Goal: Task Accomplishment & Management: Manage account settings

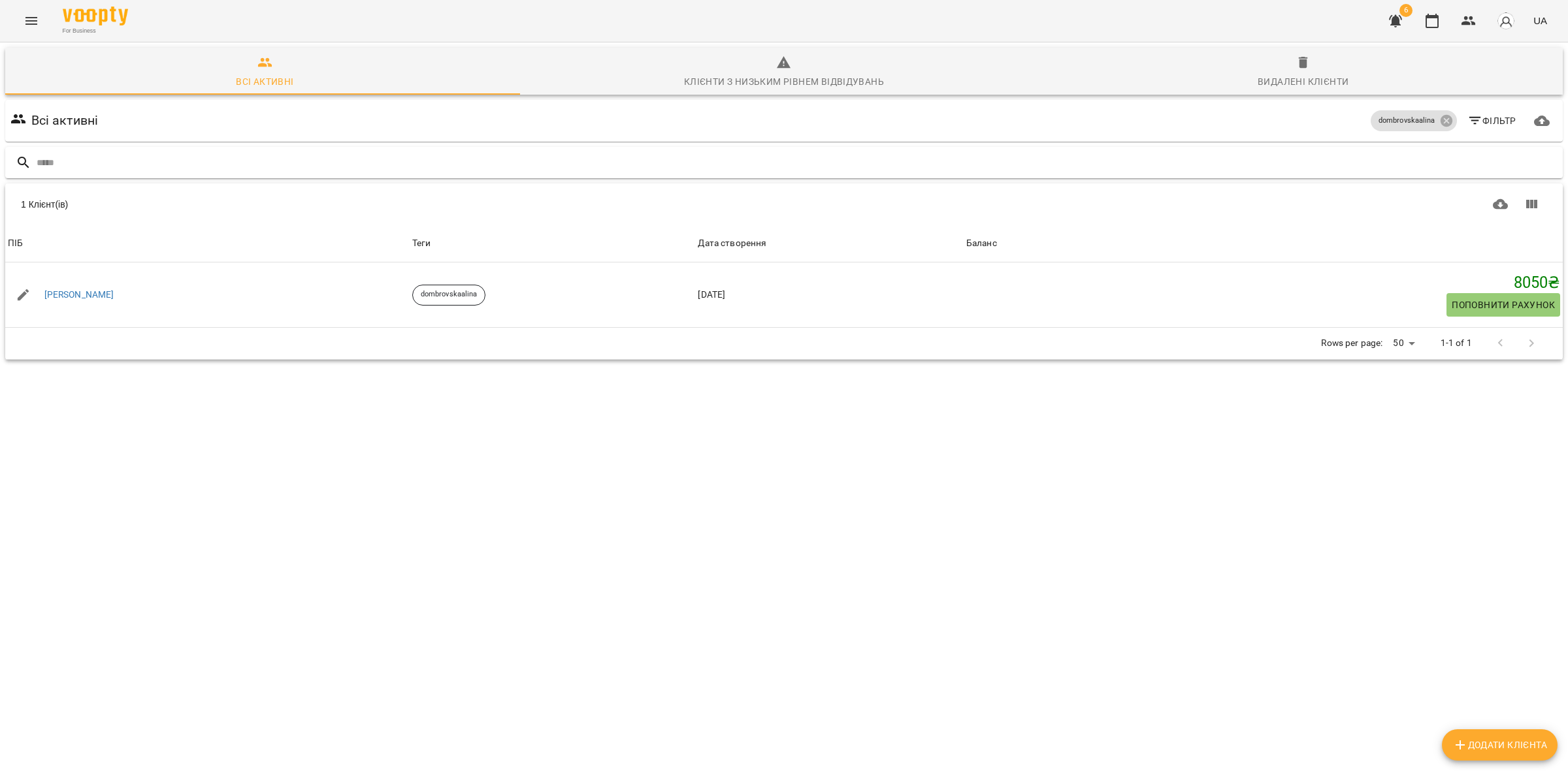
click at [105, 146] on div at bounding box center [784, 163] width 1563 height 37
click at [112, 167] on input "text" at bounding box center [798, 163] width 1521 height 21
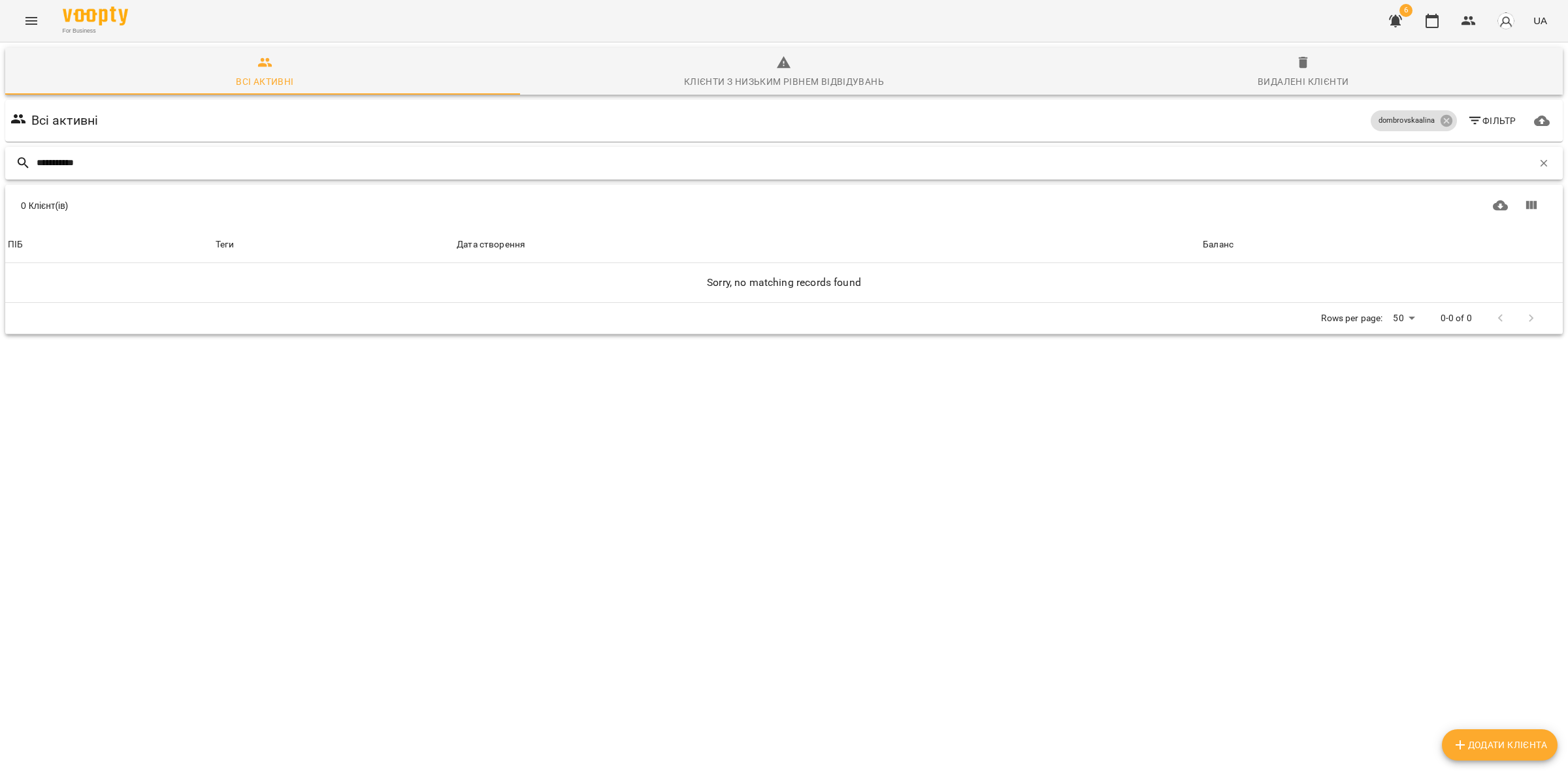
drag, startPoint x: 168, startPoint y: 161, endPoint x: 0, endPoint y: 203, distance: 173.2
click at [0, 203] on div "**********" at bounding box center [783, 237] width 1573 height 394
type input "********"
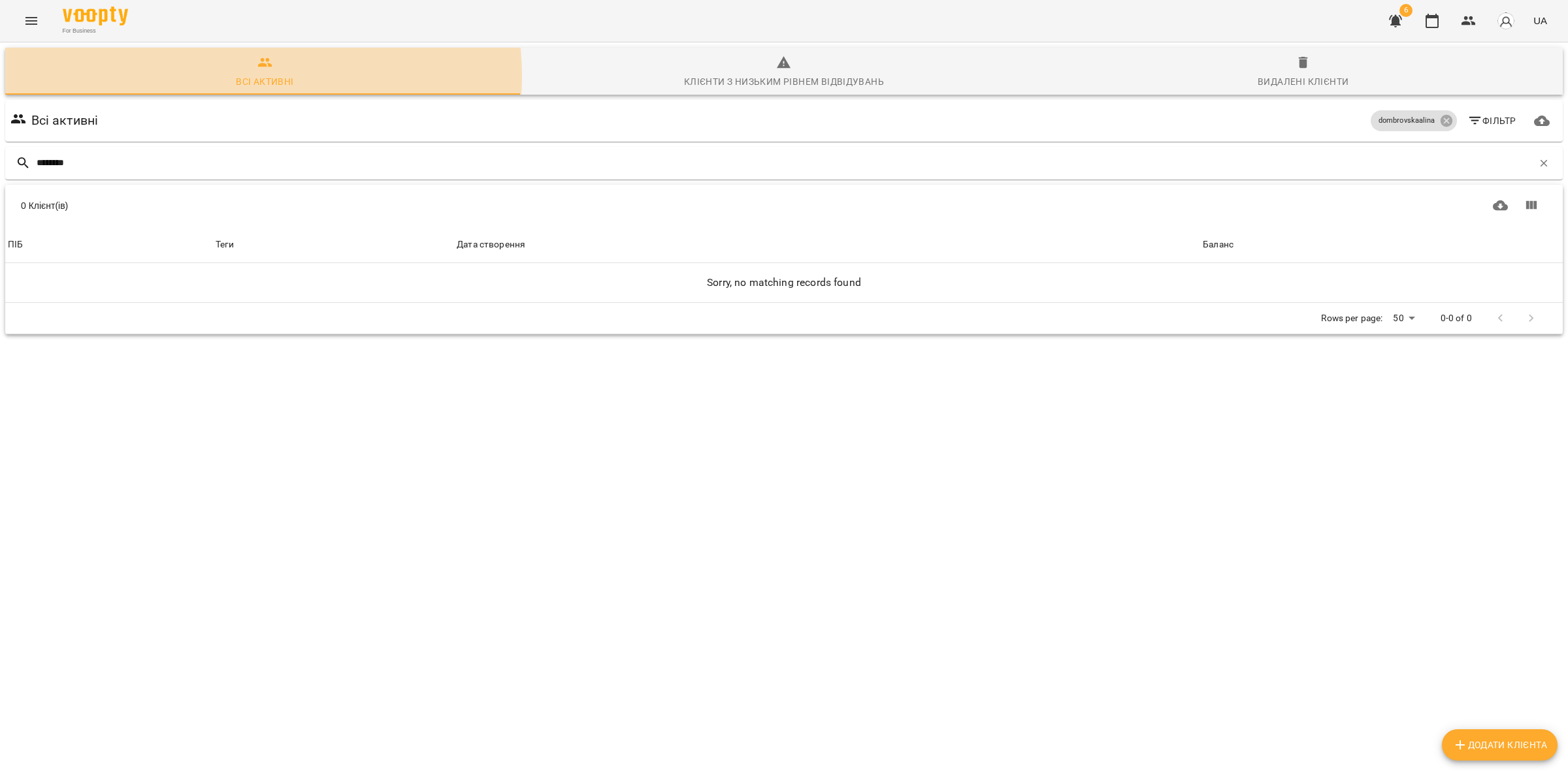
click at [258, 76] on div "Всі активні" at bounding box center [264, 82] width 57 height 16
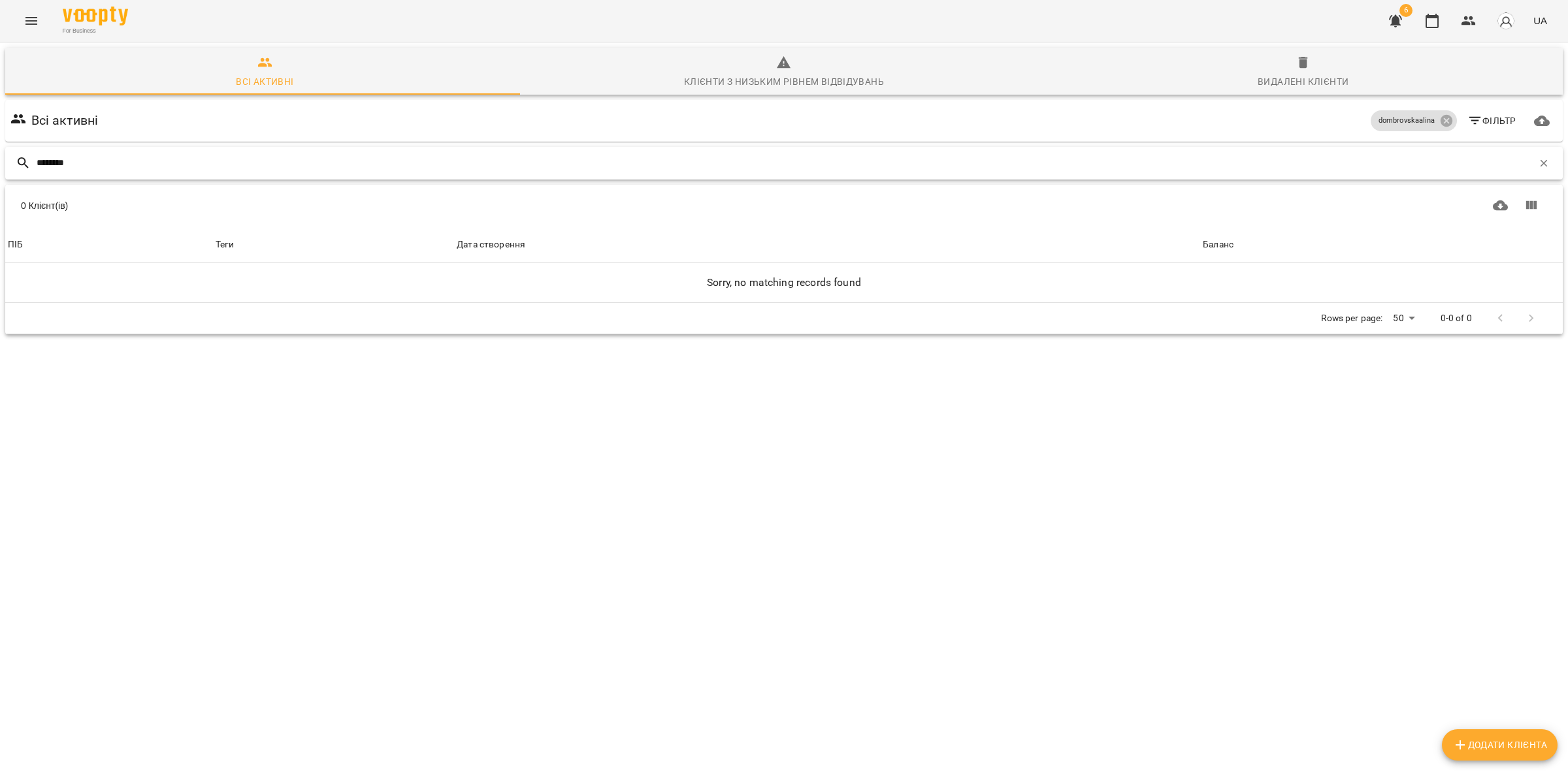
drag, startPoint x: 1527, startPoint y: 164, endPoint x: 1515, endPoint y: 164, distance: 12.0
click at [1538, 161] on icon "button" at bounding box center [1544, 164] width 12 height 12
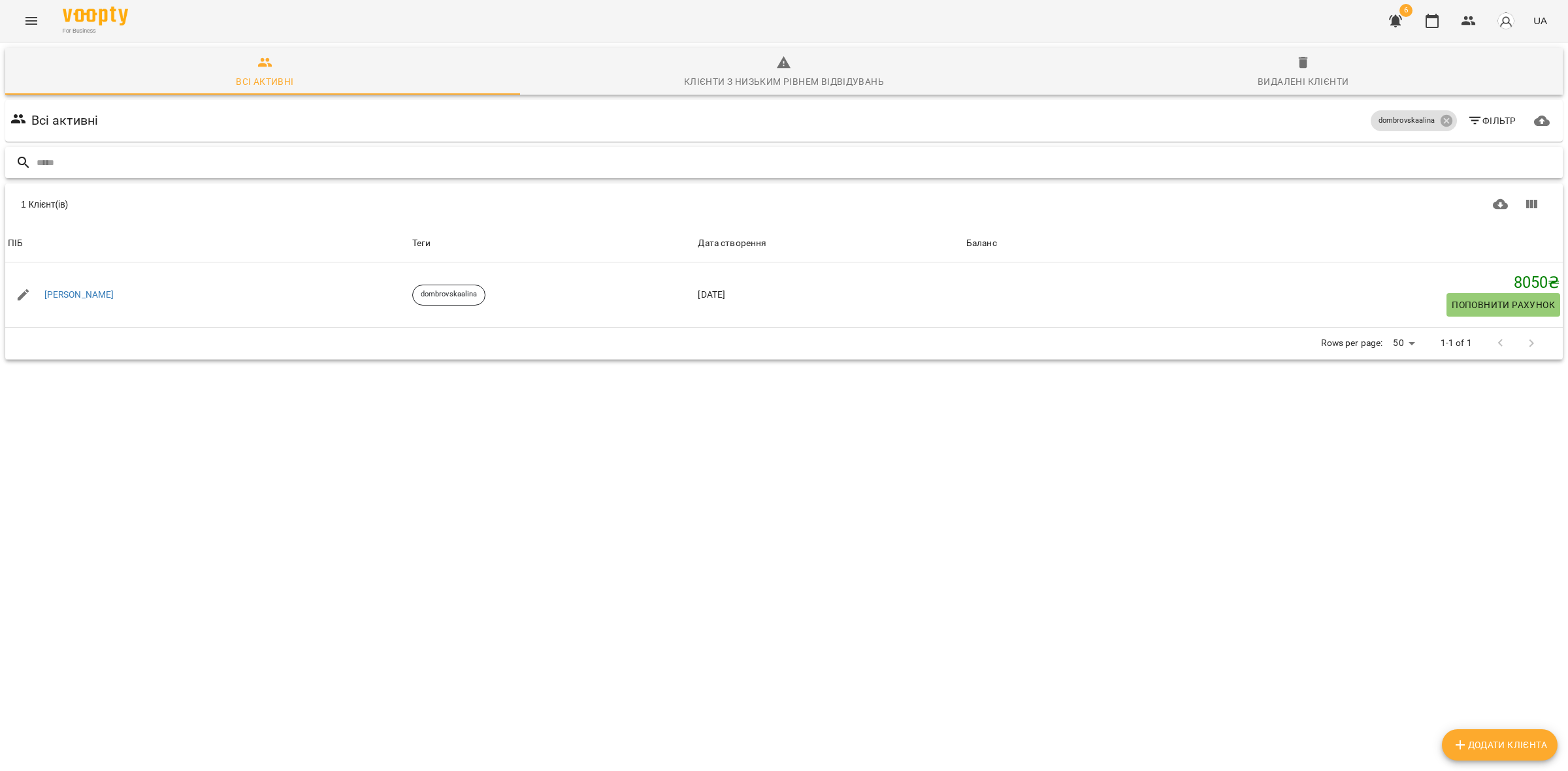
click at [106, 162] on input "text" at bounding box center [798, 163] width 1521 height 21
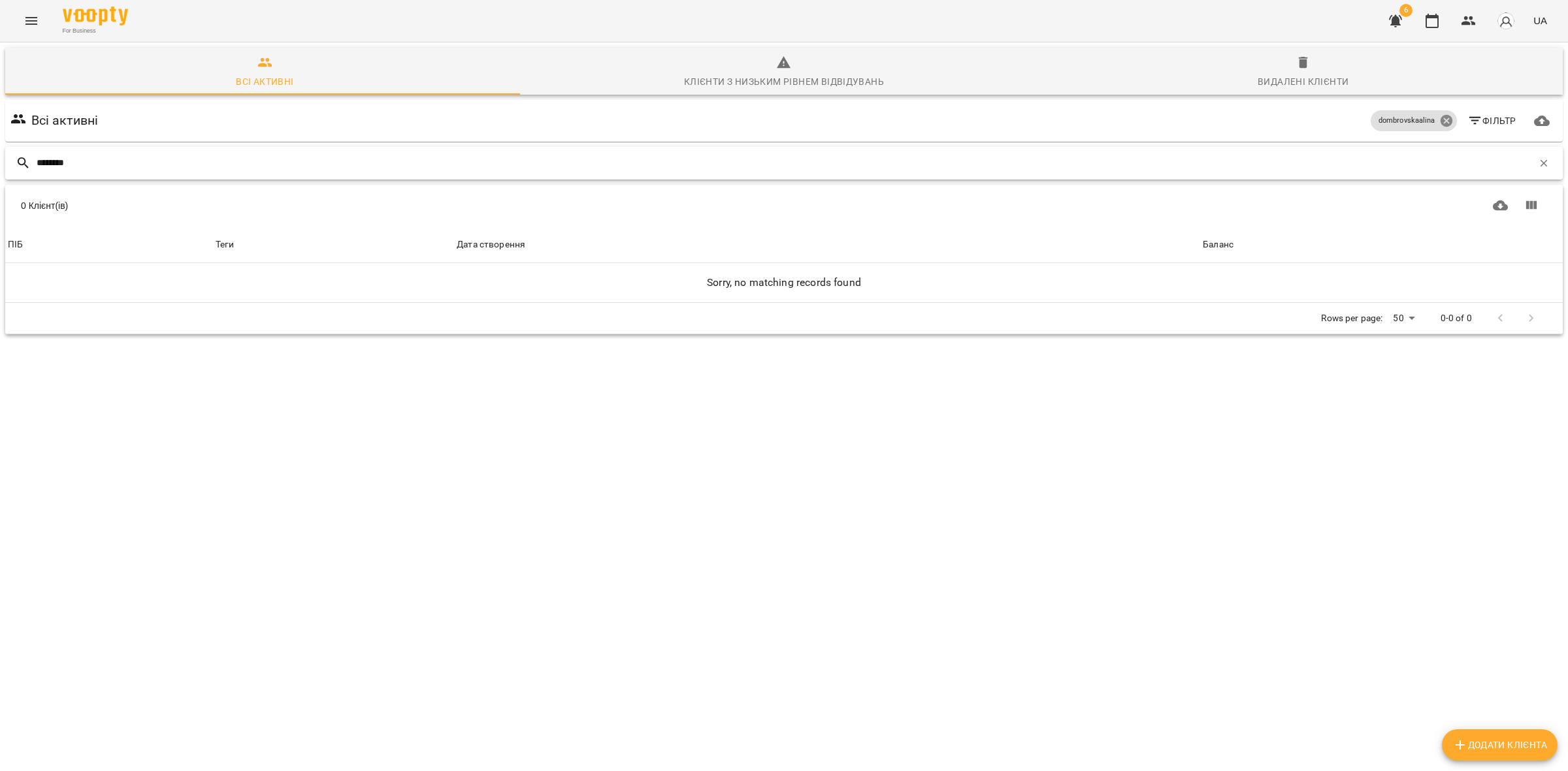
type input "********"
click at [1440, 121] on icon at bounding box center [1446, 121] width 12 height 12
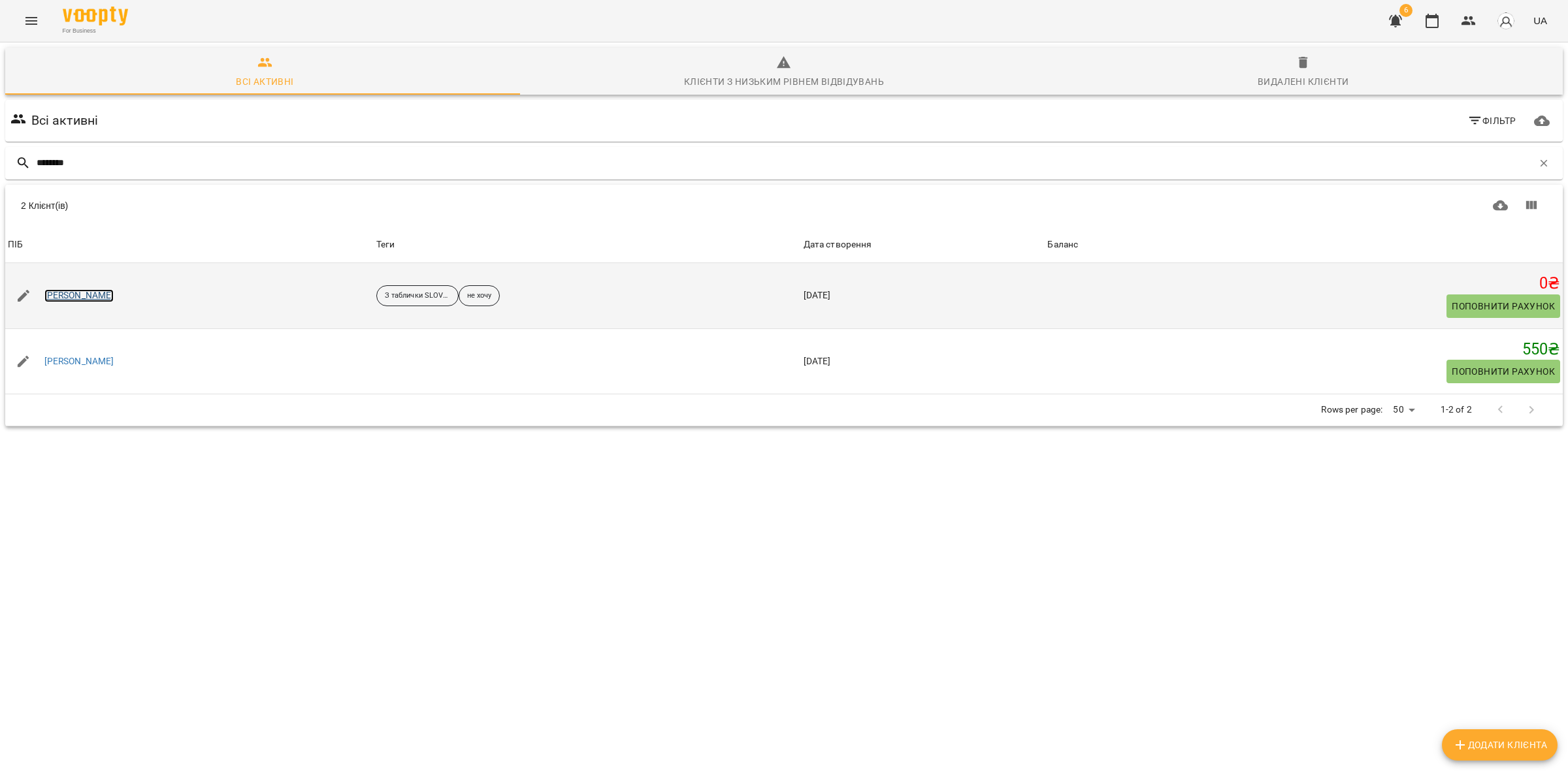
click at [84, 294] on link "[PERSON_NAME]" at bounding box center [80, 295] width 70 height 13
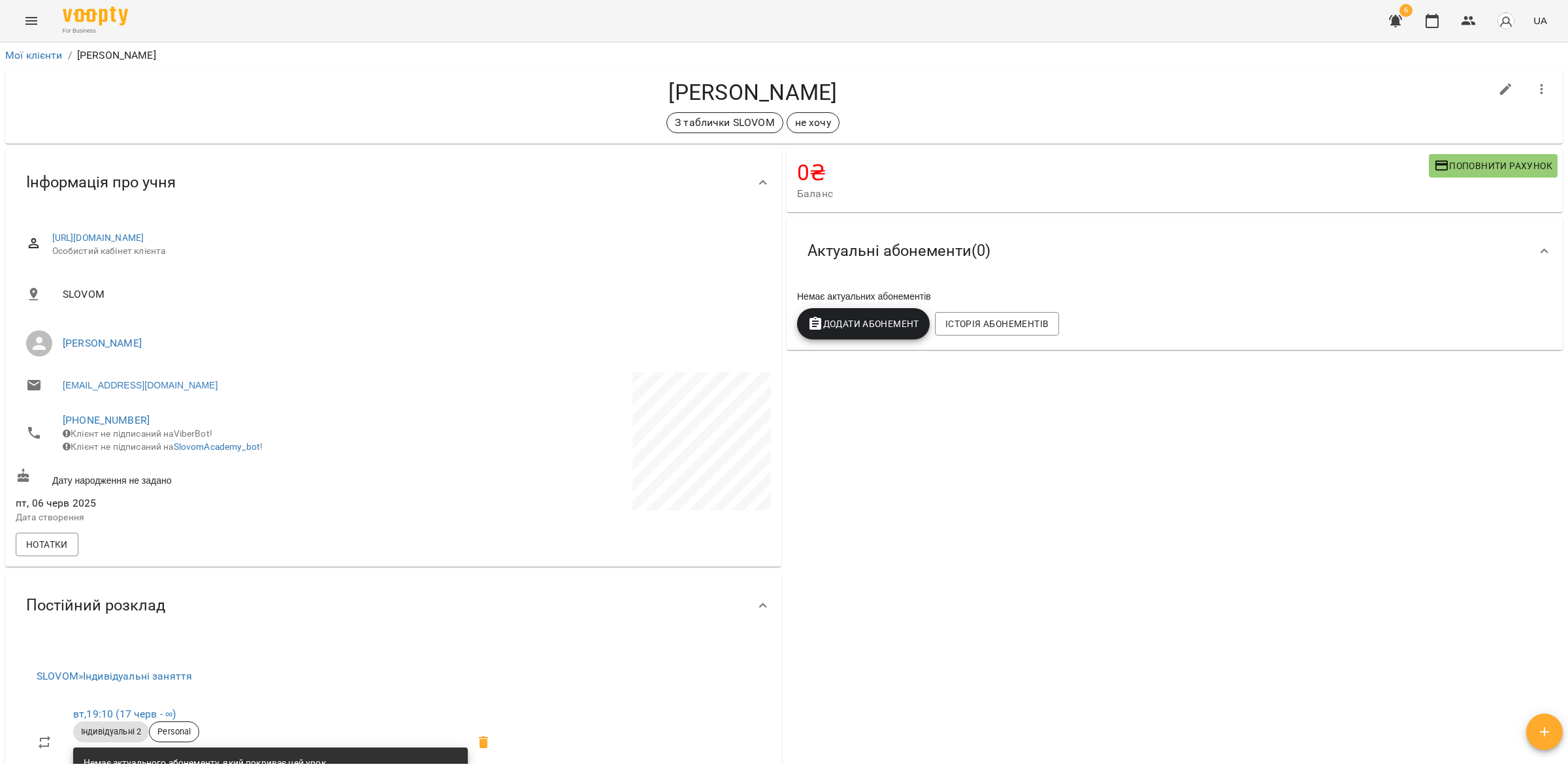
click at [1534, 87] on icon "button" at bounding box center [1542, 90] width 16 height 16
click at [494, 388] on div at bounding box center [784, 386] width 1568 height 771
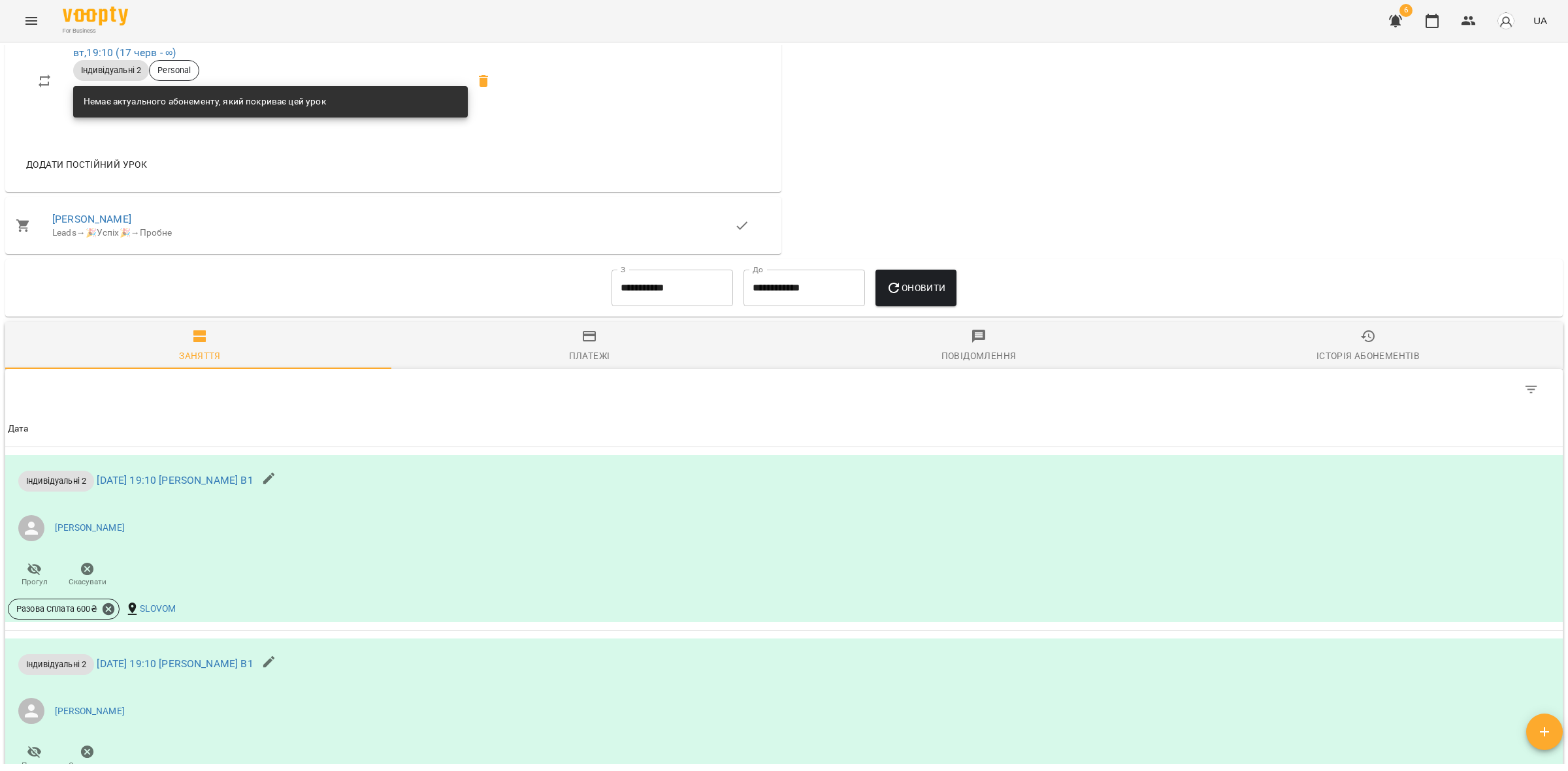
scroll to position [490, 0]
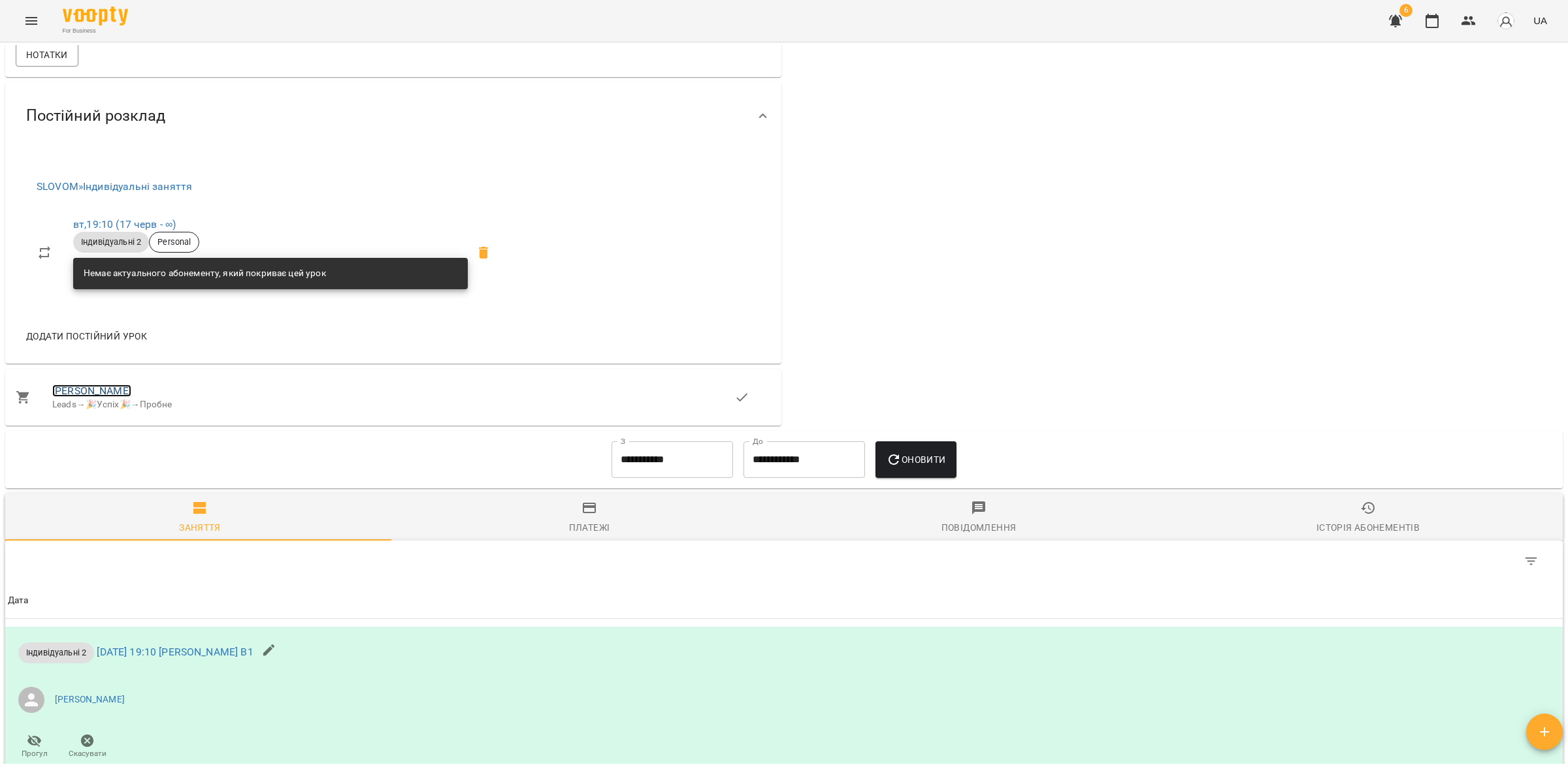
click at [74, 397] on link "[PERSON_NAME]" at bounding box center [92, 390] width 79 height 13
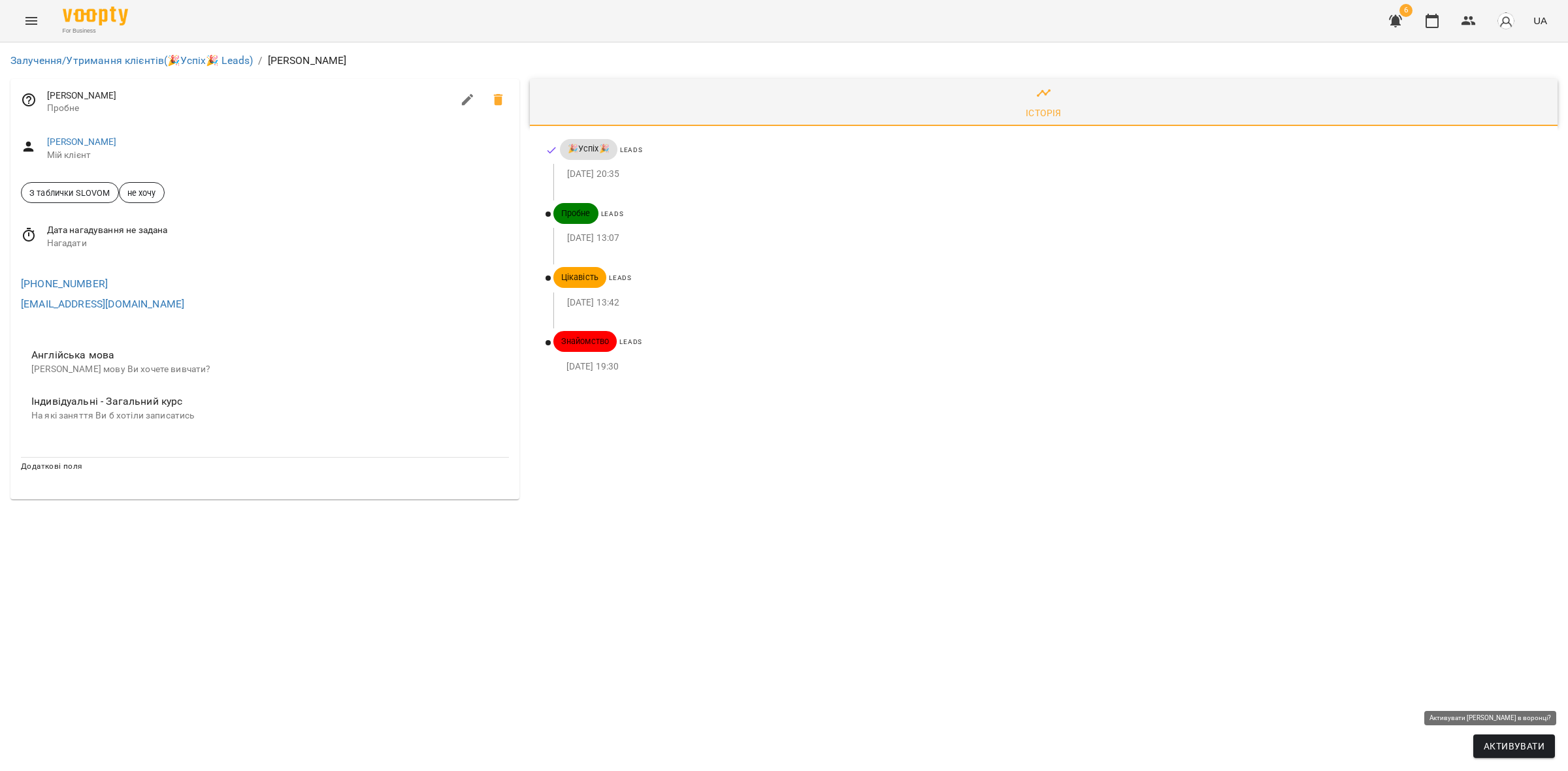
click at [1529, 745] on span "Активувати" at bounding box center [1513, 747] width 60 height 16
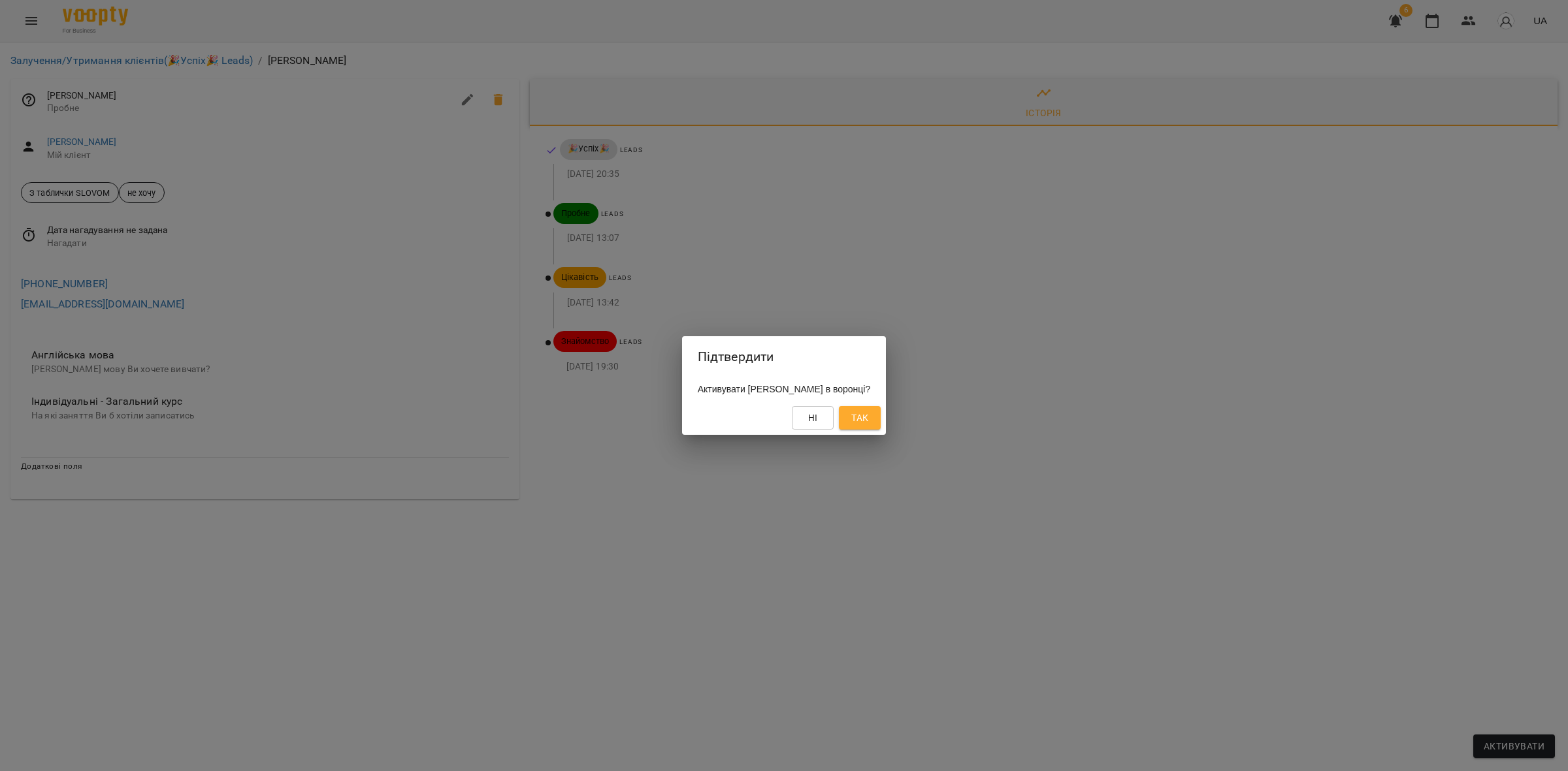
click at [869, 417] on span "Так" at bounding box center [859, 418] width 17 height 16
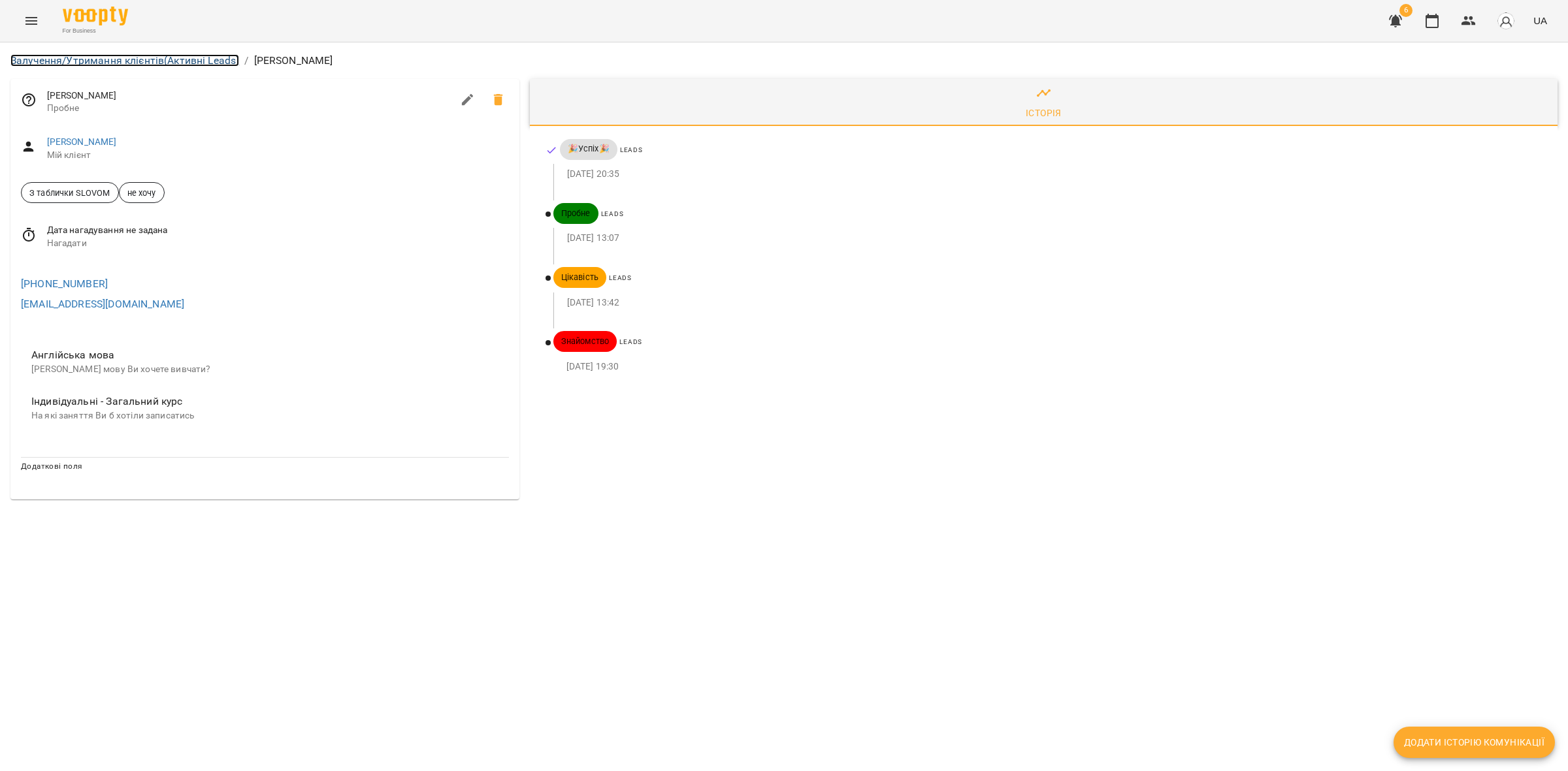
click at [188, 58] on link "Залучення/Утримання клієнтів (Активні Leads)" at bounding box center [125, 60] width 229 height 13
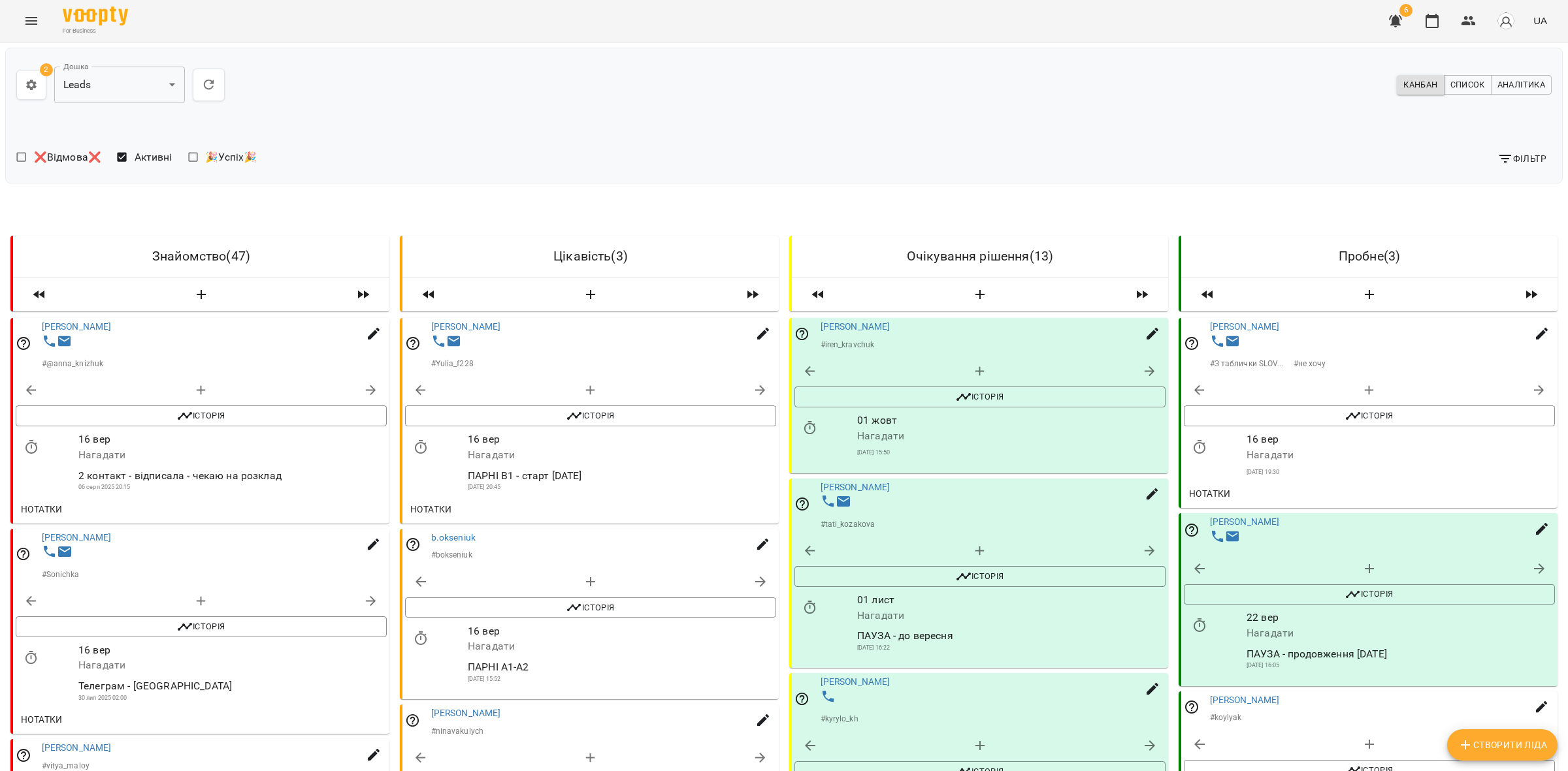
click at [1531, 395] on icon "button" at bounding box center [1539, 390] width 16 height 16
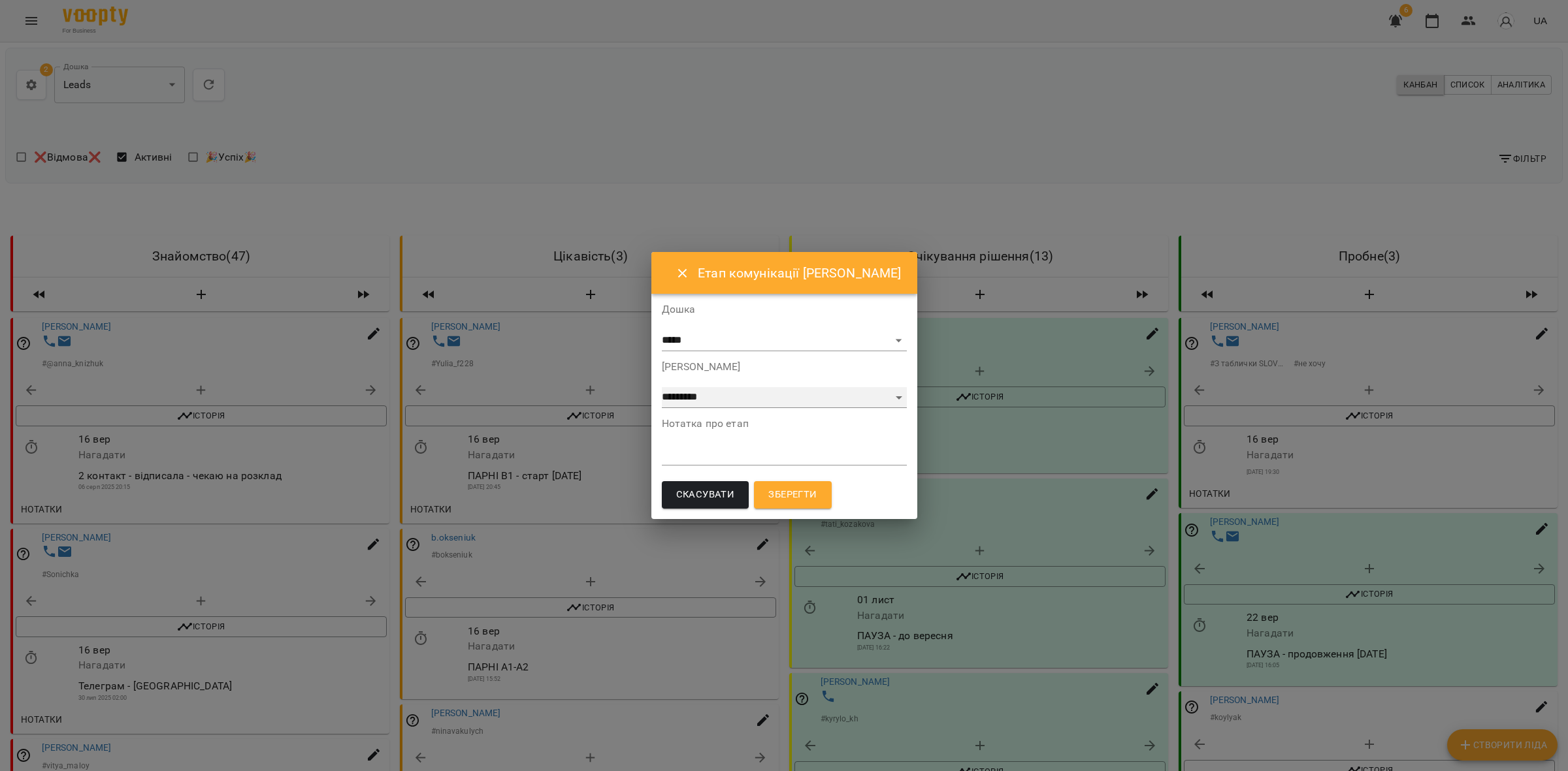
click at [731, 404] on select "**********" at bounding box center [785, 397] width 245 height 20
select select "*"
click at [662, 387] on select "**********" at bounding box center [785, 397] width 245 height 20
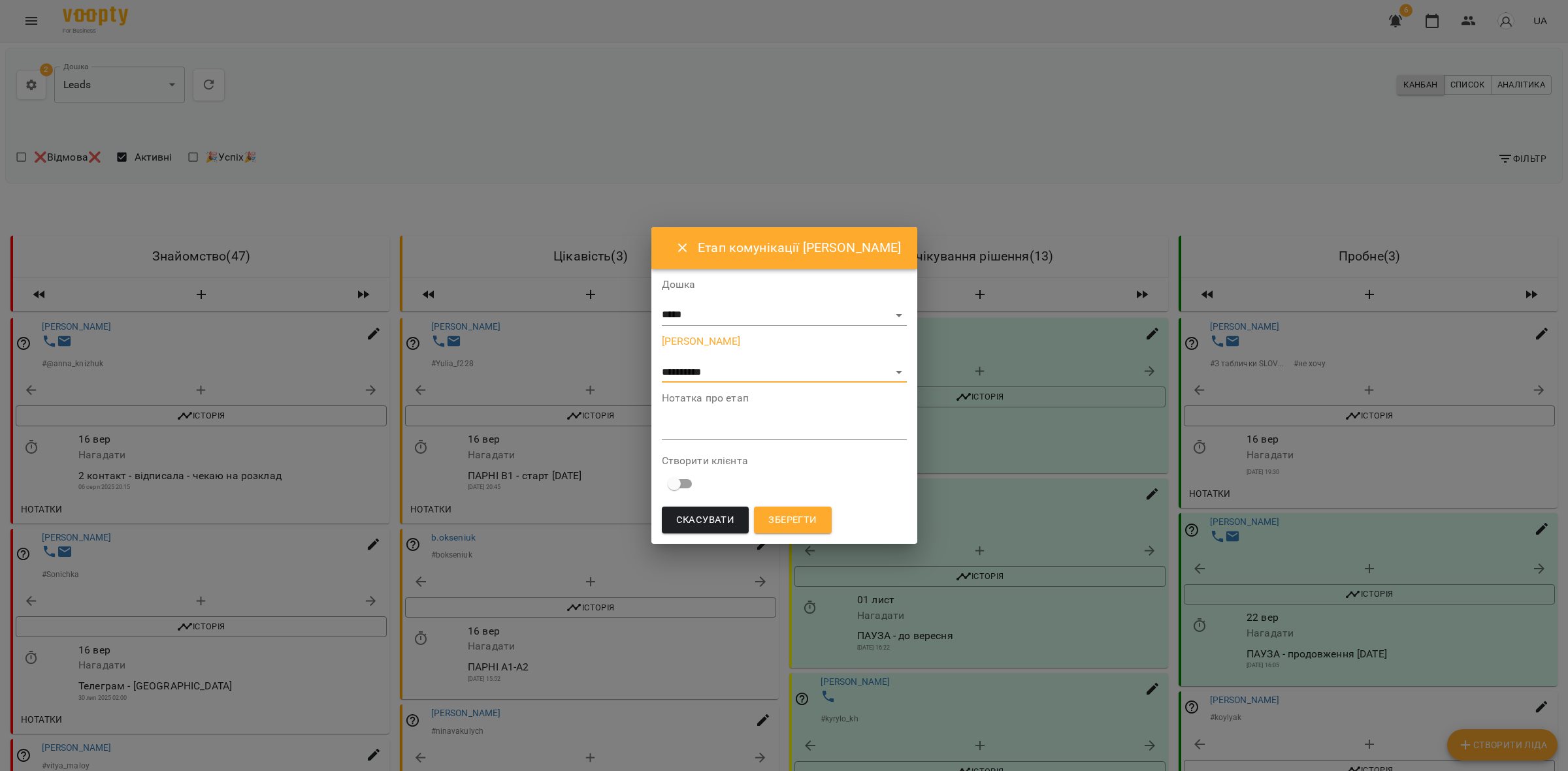
click at [767, 448] on form "**********" at bounding box center [785, 408] width 245 height 257
click at [779, 429] on textarea at bounding box center [785, 429] width 245 height 13
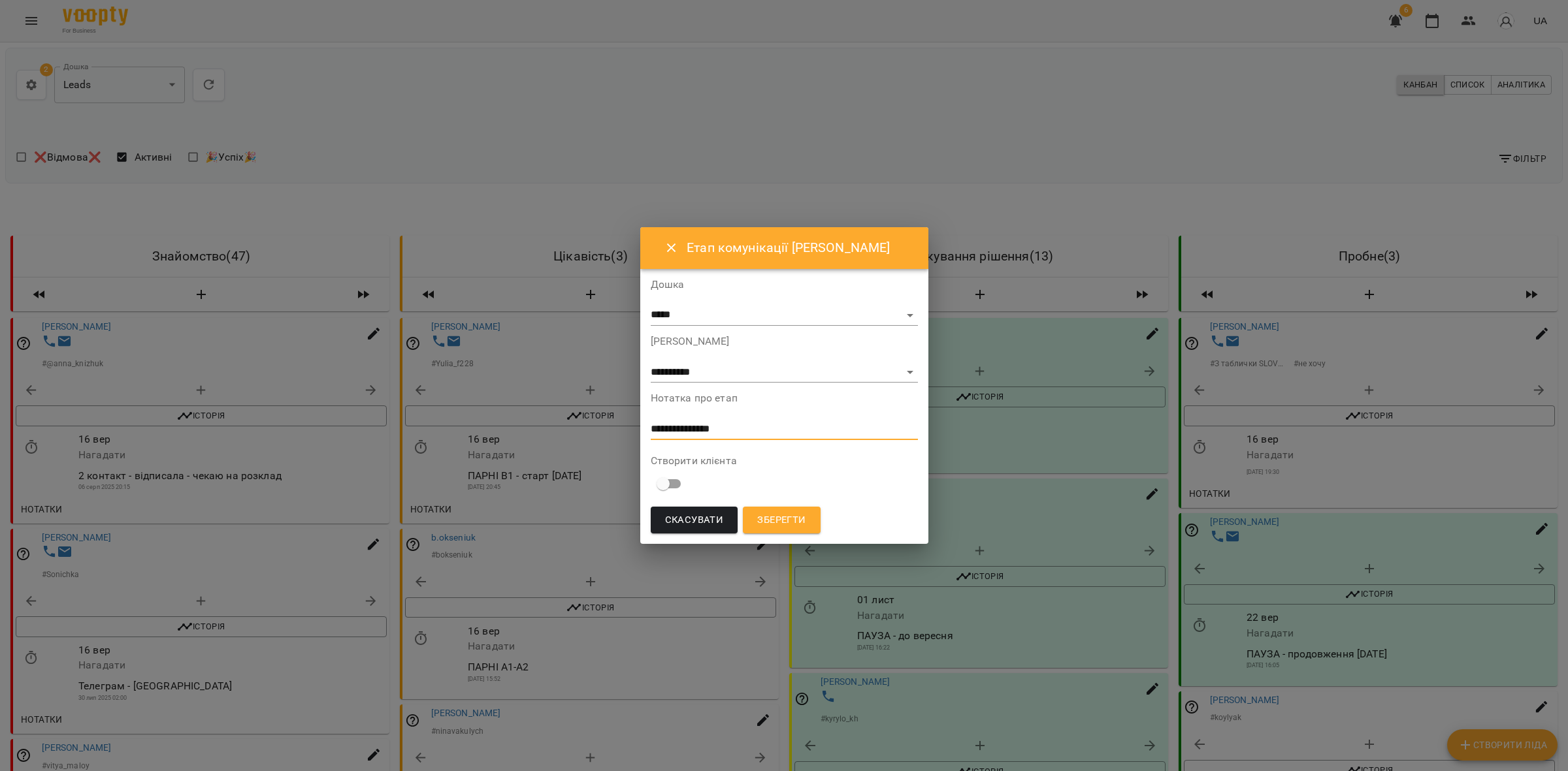
type textarea "**********"
click at [802, 525] on span "Зберегти" at bounding box center [781, 520] width 49 height 17
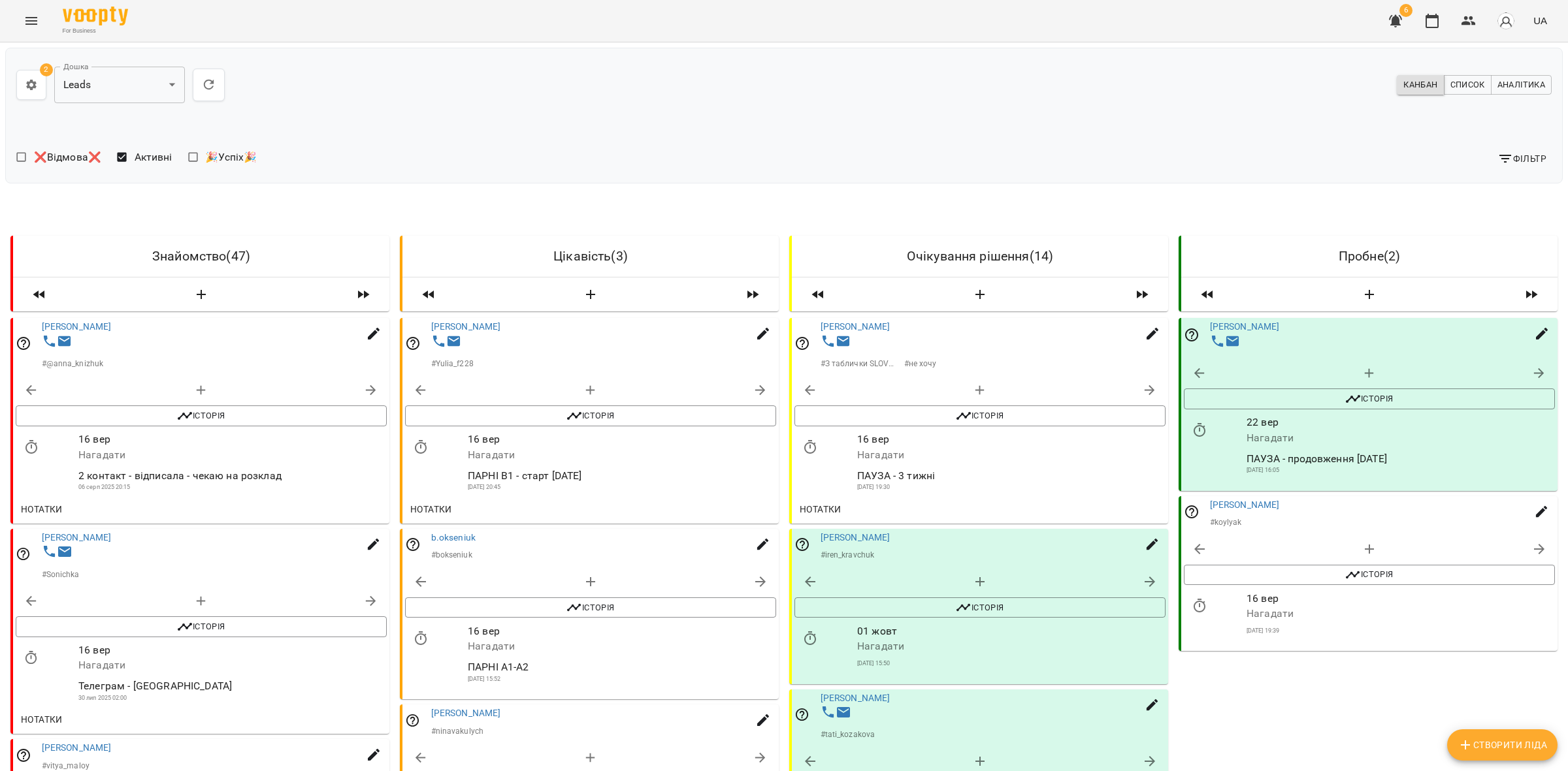
click at [806, 452] on icon "button" at bounding box center [810, 447] width 12 height 14
click at [888, 465] on input "**********" at bounding box center [861, 464] width 122 height 37
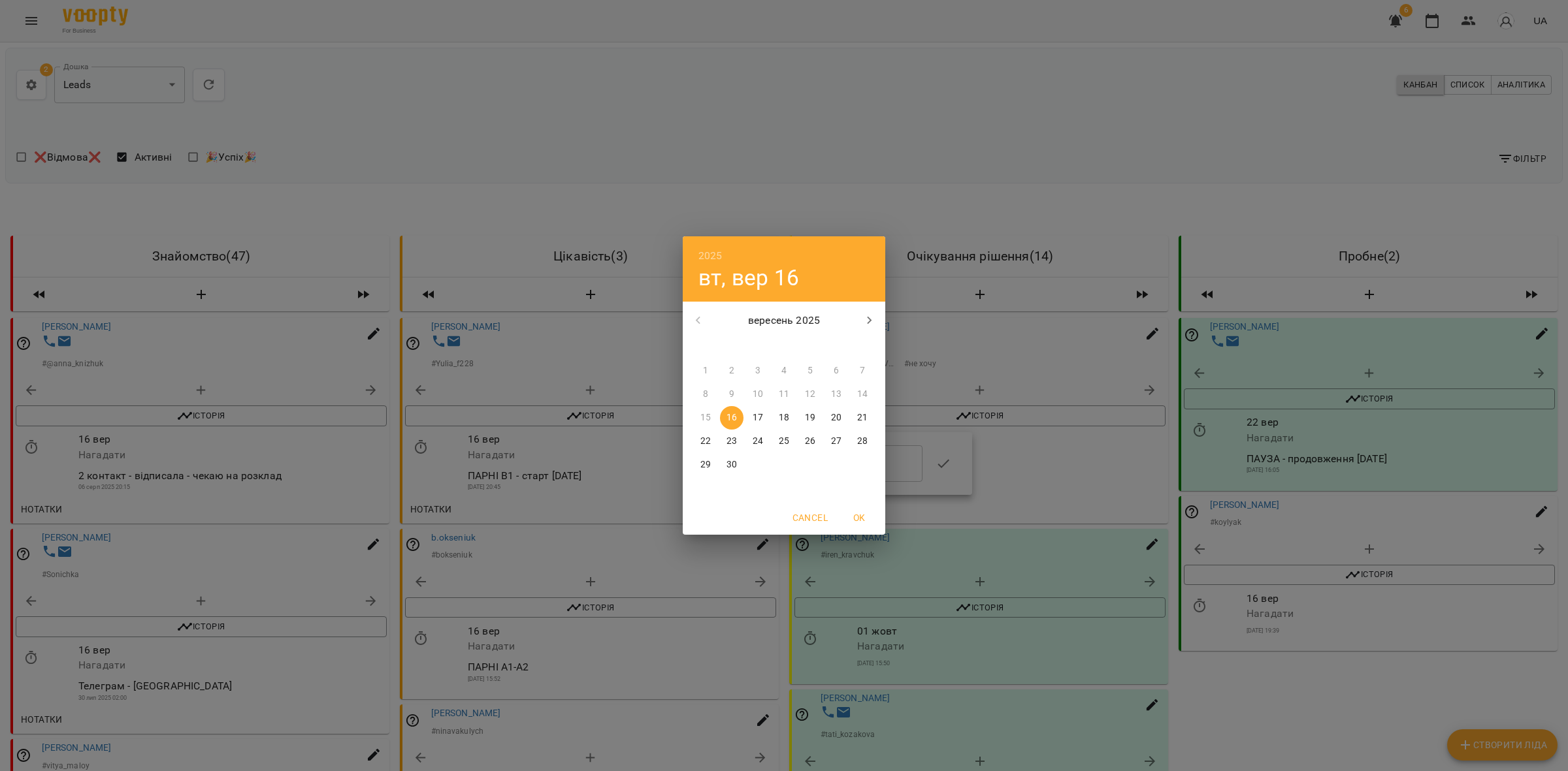
click at [867, 323] on icon "button" at bounding box center [870, 320] width 16 height 16
click at [695, 320] on icon "button" at bounding box center [698, 320] width 16 height 16
click at [871, 323] on icon "button" at bounding box center [870, 320] width 16 height 16
click at [808, 370] on p "3" at bounding box center [809, 370] width 5 height 13
type input "**********"
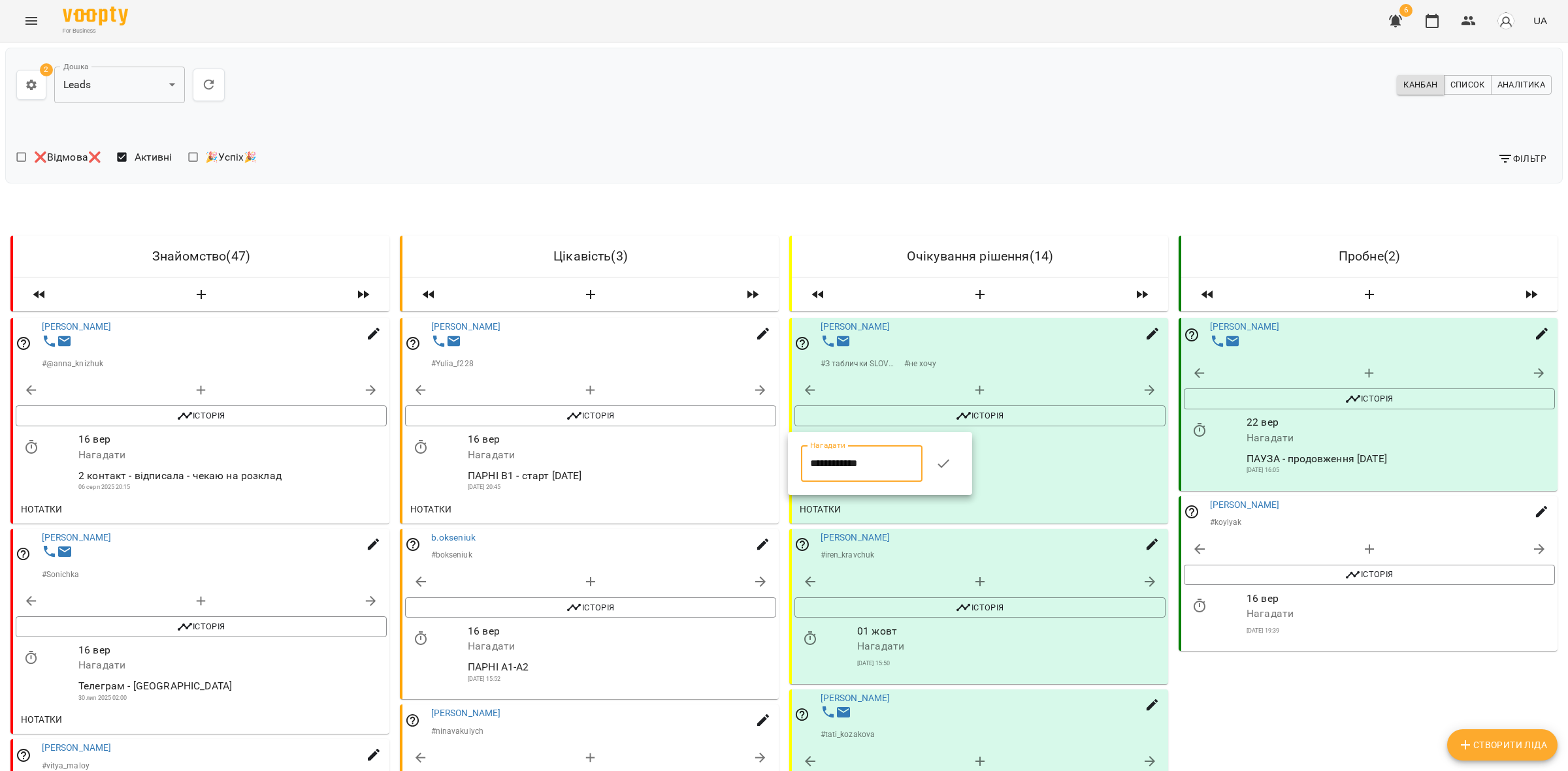
click at [859, 464] on input "**********" at bounding box center [861, 464] width 122 height 37
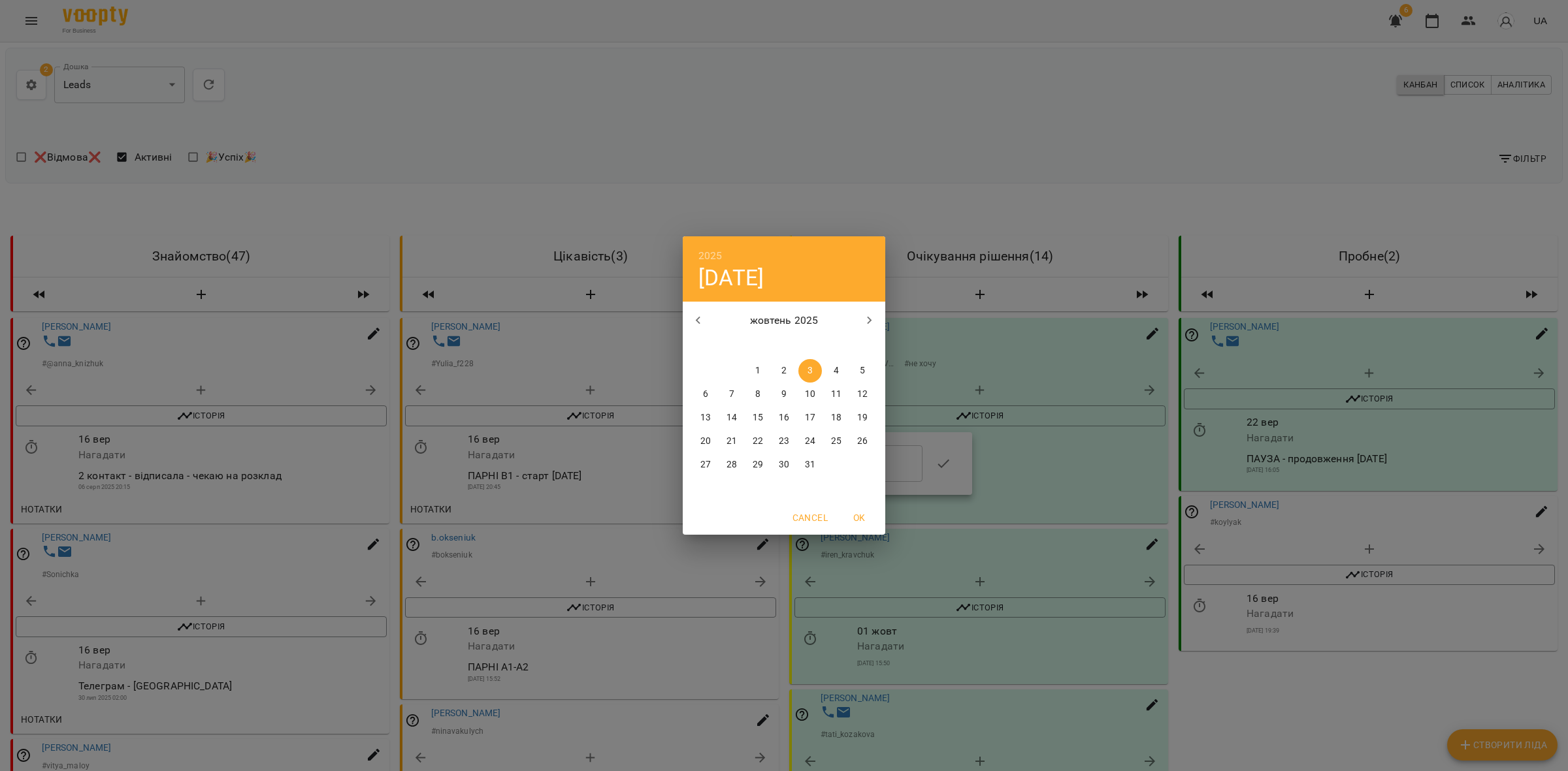
click at [959, 458] on div "2025 пт, жовт [DATE] вт ср чт пт сб нд 29 30 1 2 3 4 5 6 7 8 9 10 11 12 13 14 1…" at bounding box center [784, 386] width 1568 height 771
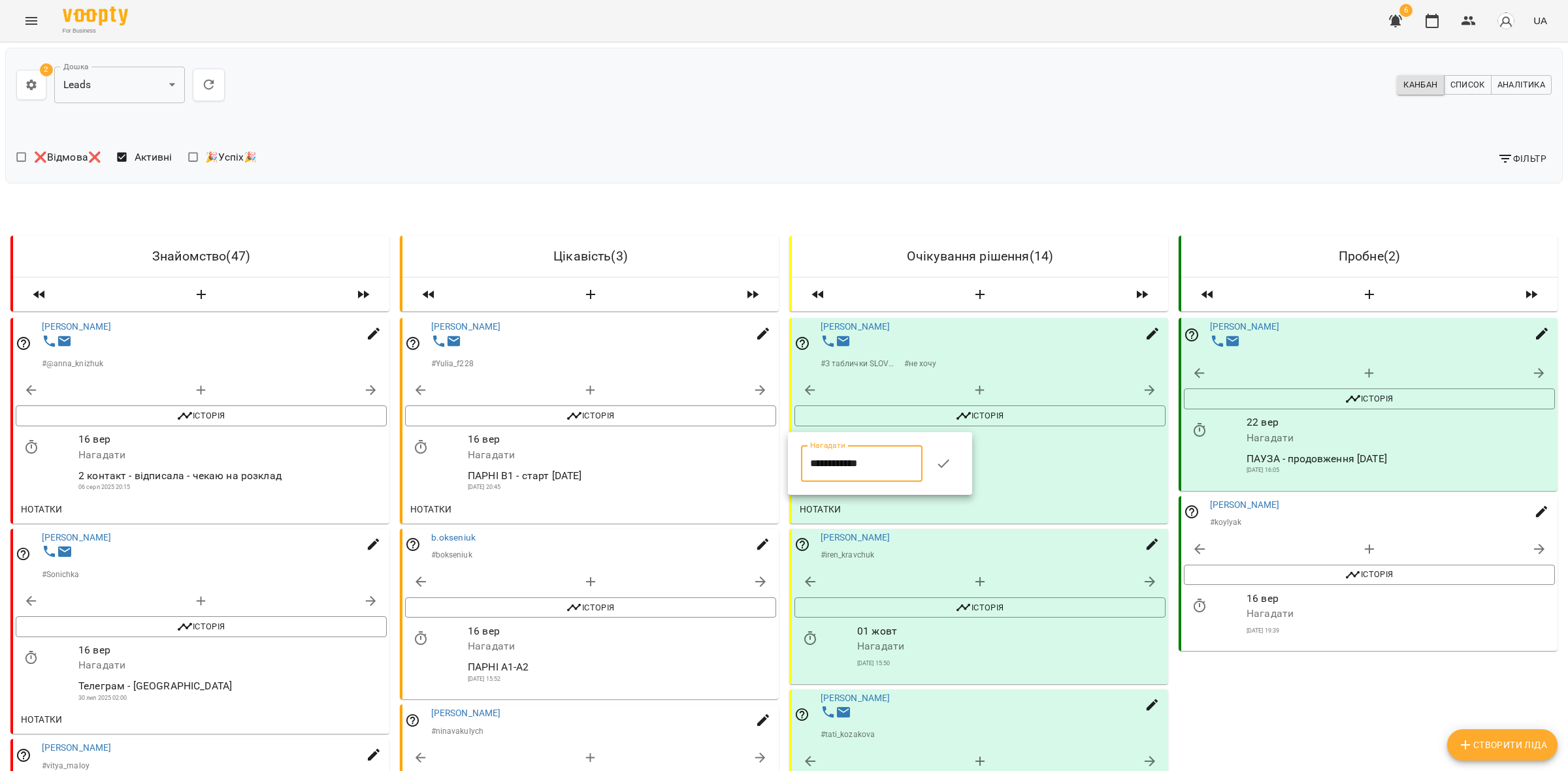
click at [951, 464] on icon "button" at bounding box center [944, 463] width 16 height 16
drag, startPoint x: 999, startPoint y: 194, endPoint x: 1006, endPoint y: 198, distance: 8.1
click at [999, 195] on div "**********" at bounding box center [784, 121] width 1563 height 152
click at [1472, 21] on icon "button" at bounding box center [1469, 20] width 16 height 16
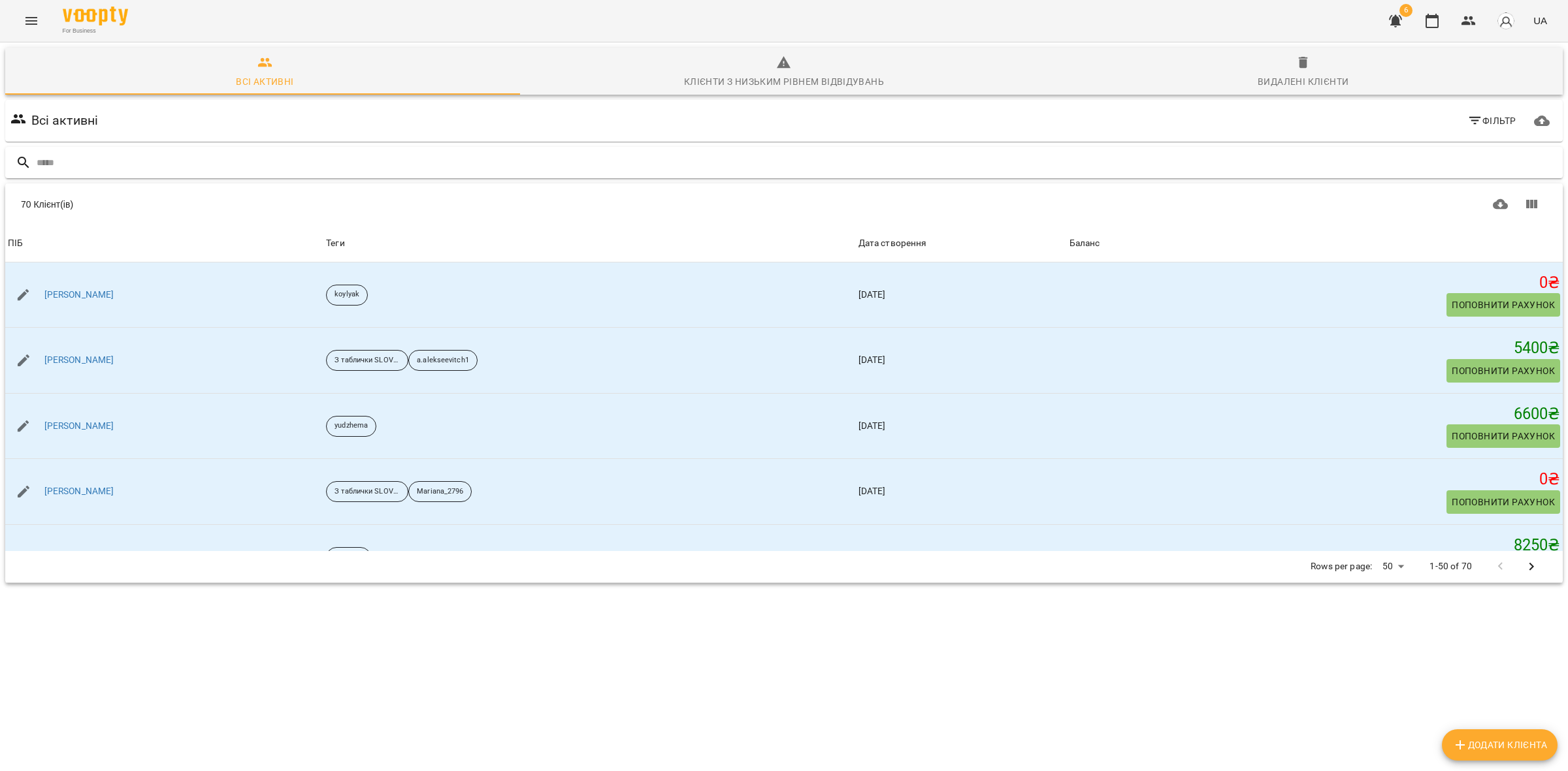
click at [94, 161] on input "text" at bounding box center [798, 163] width 1521 height 21
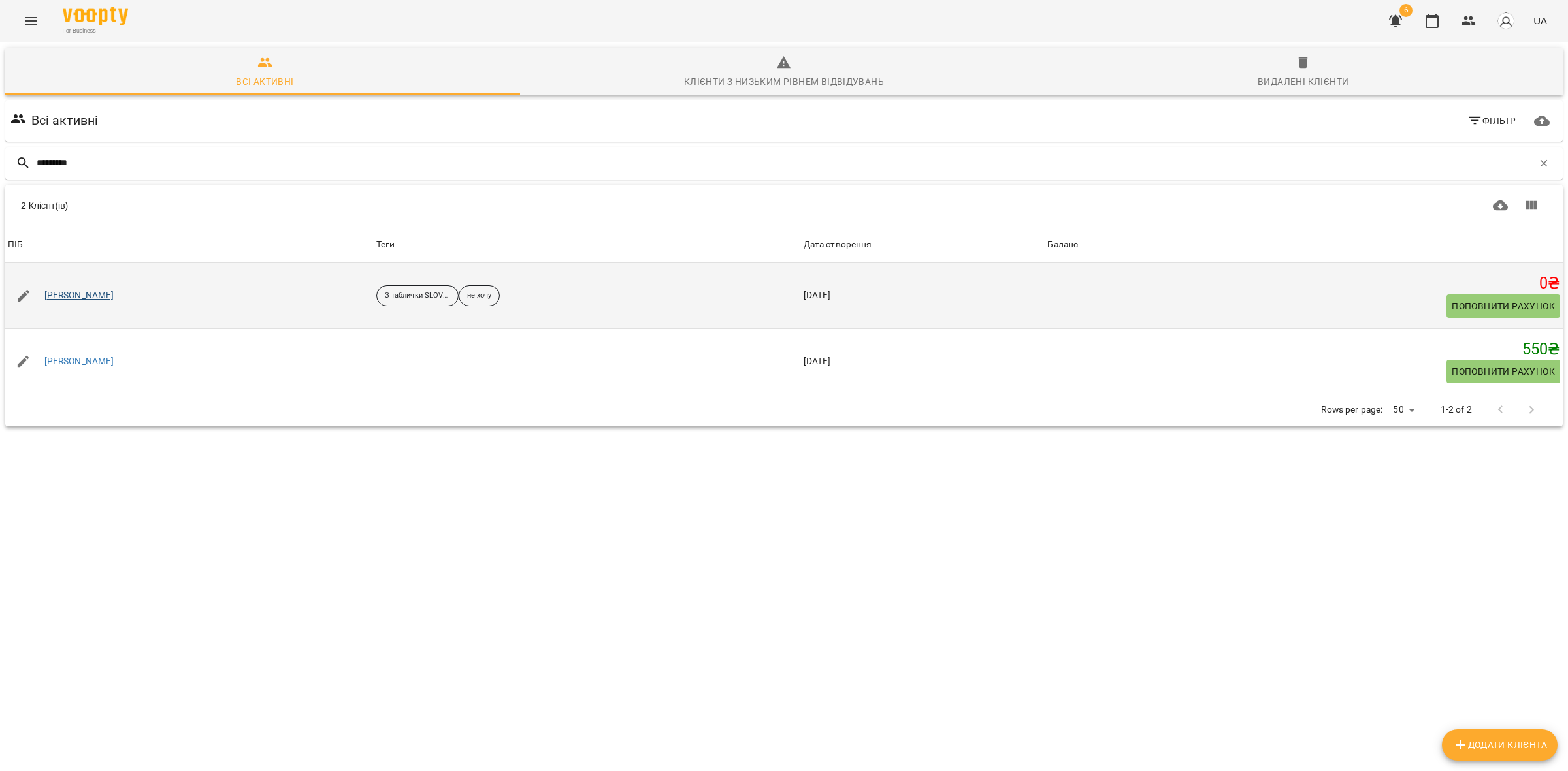
type input "********"
click at [93, 293] on link "[PERSON_NAME]" at bounding box center [80, 295] width 70 height 13
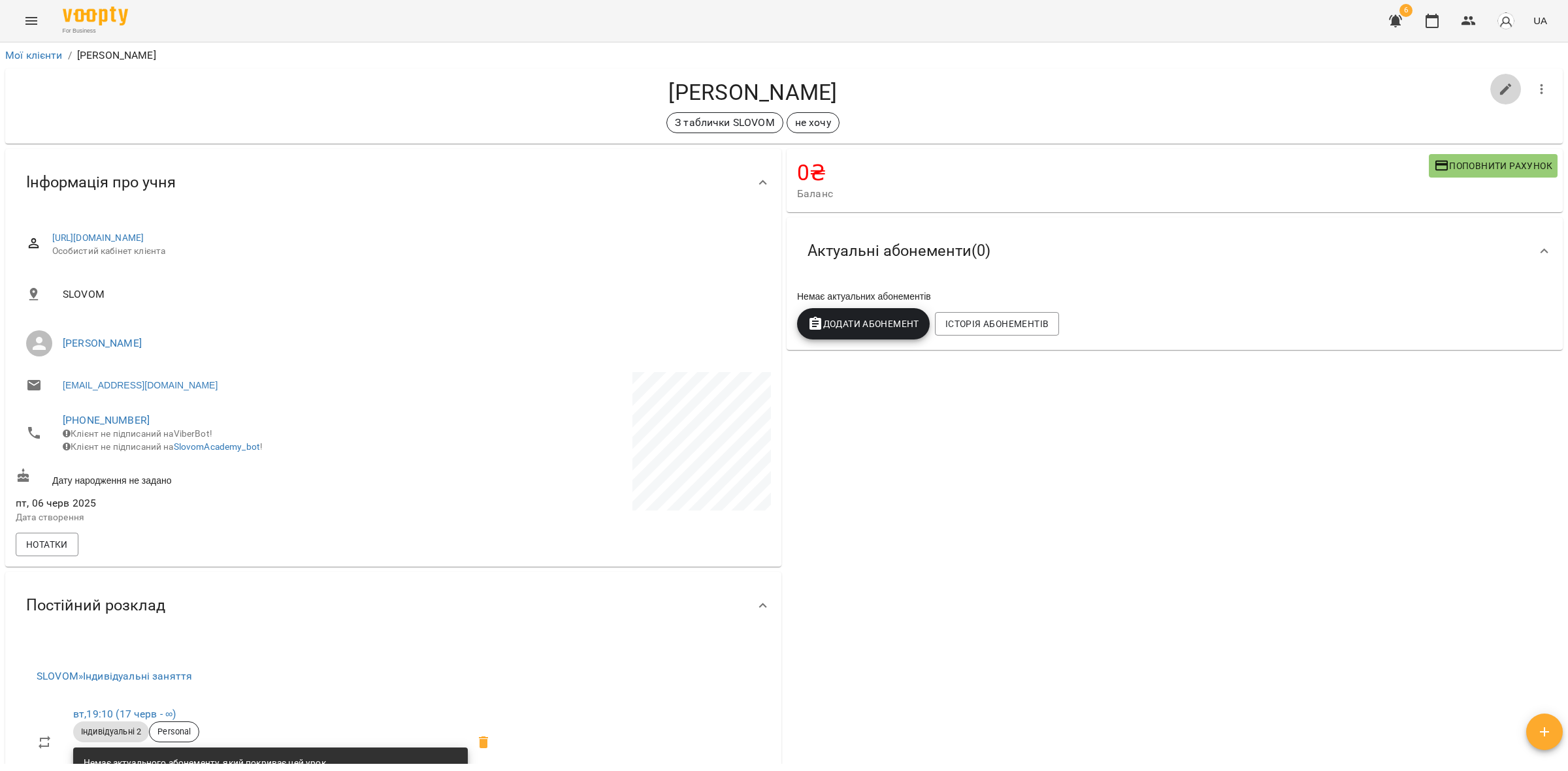
click at [1498, 90] on icon "button" at bounding box center [1506, 90] width 16 height 16
select select "**"
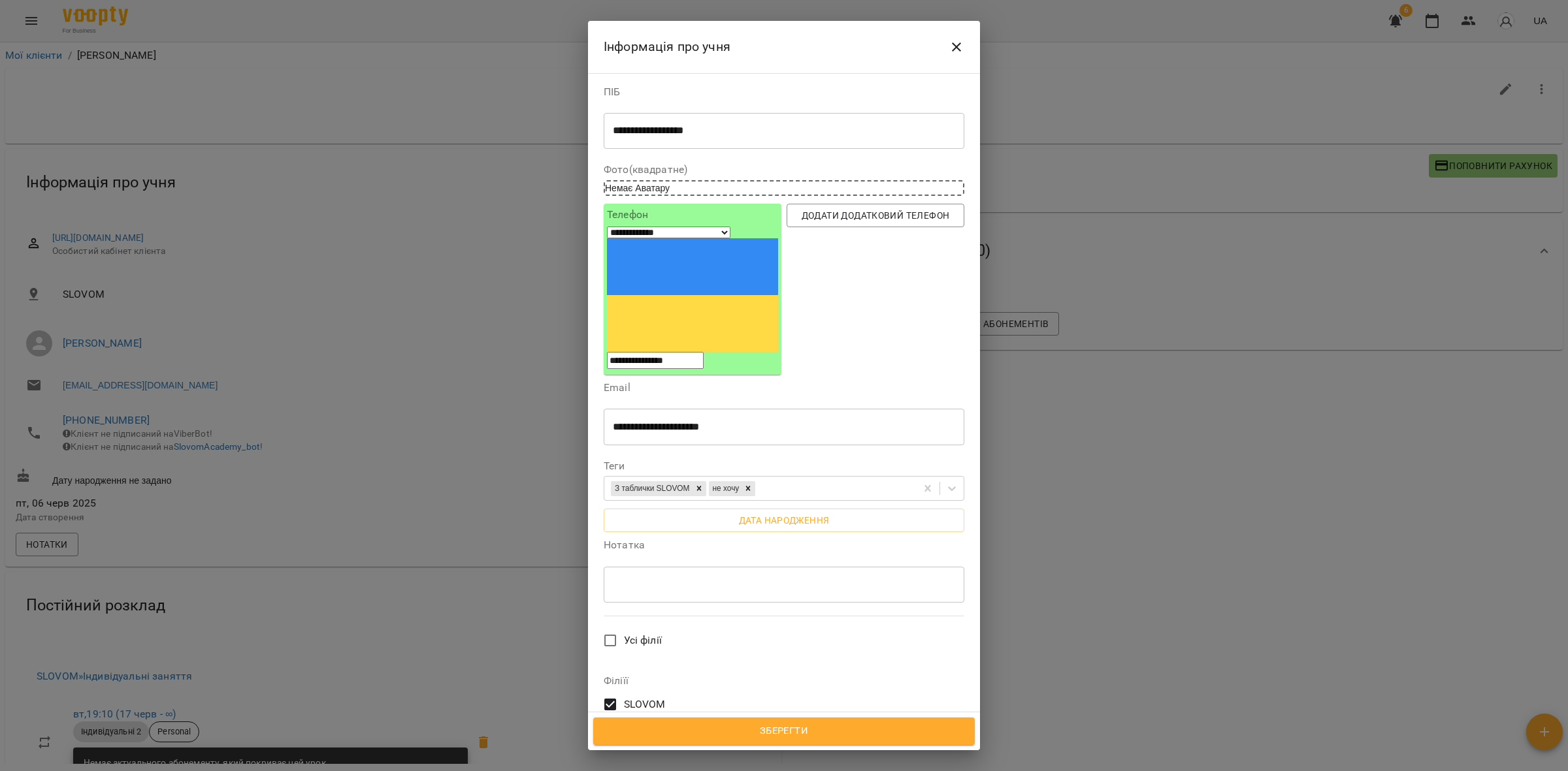
click at [955, 35] on button "Close" at bounding box center [956, 47] width 31 height 31
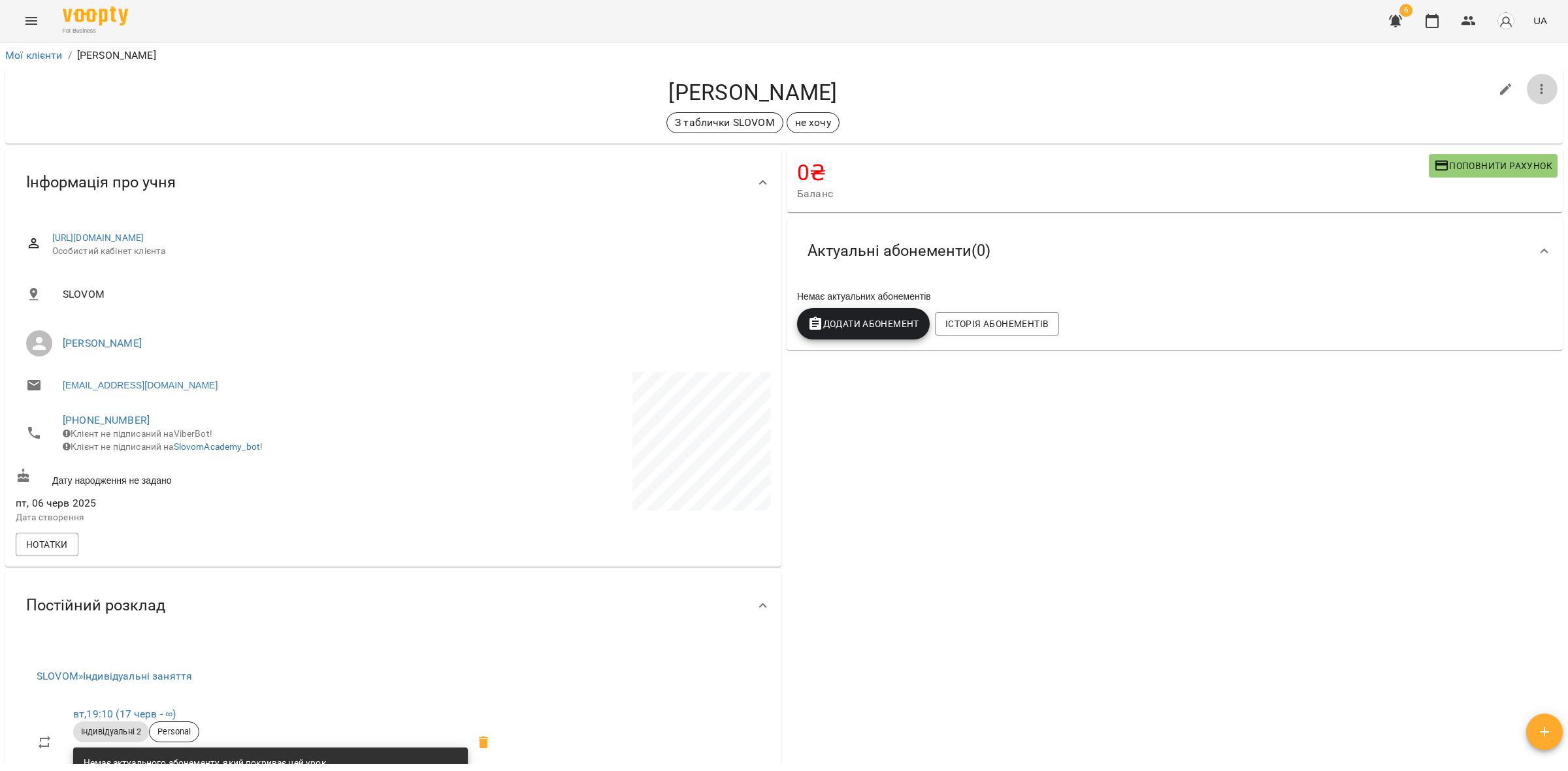
click at [1541, 90] on icon "button" at bounding box center [1542, 90] width 3 height 11
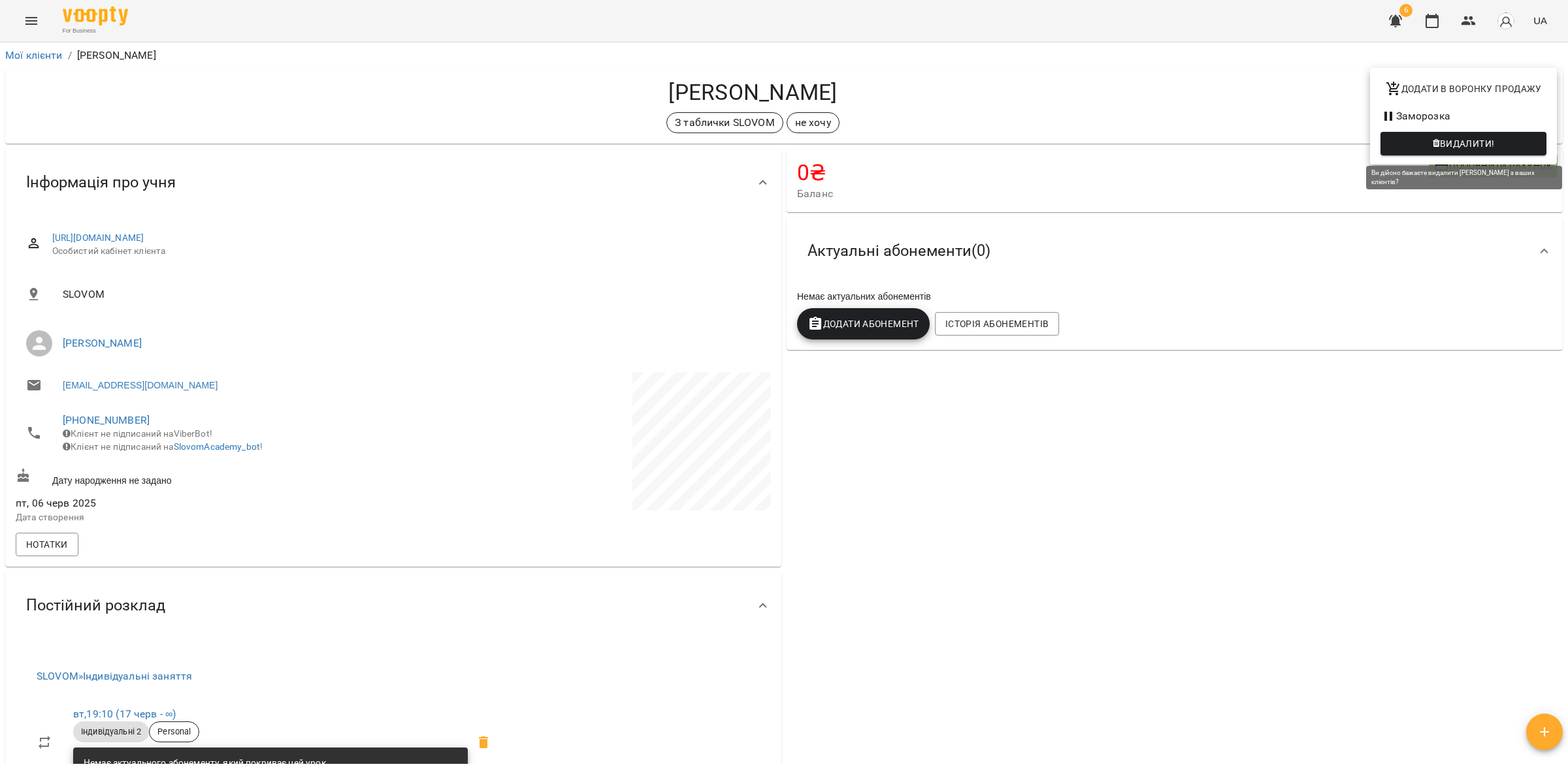
click at [1472, 141] on span "Видалити!" at bounding box center [1468, 144] width 55 height 16
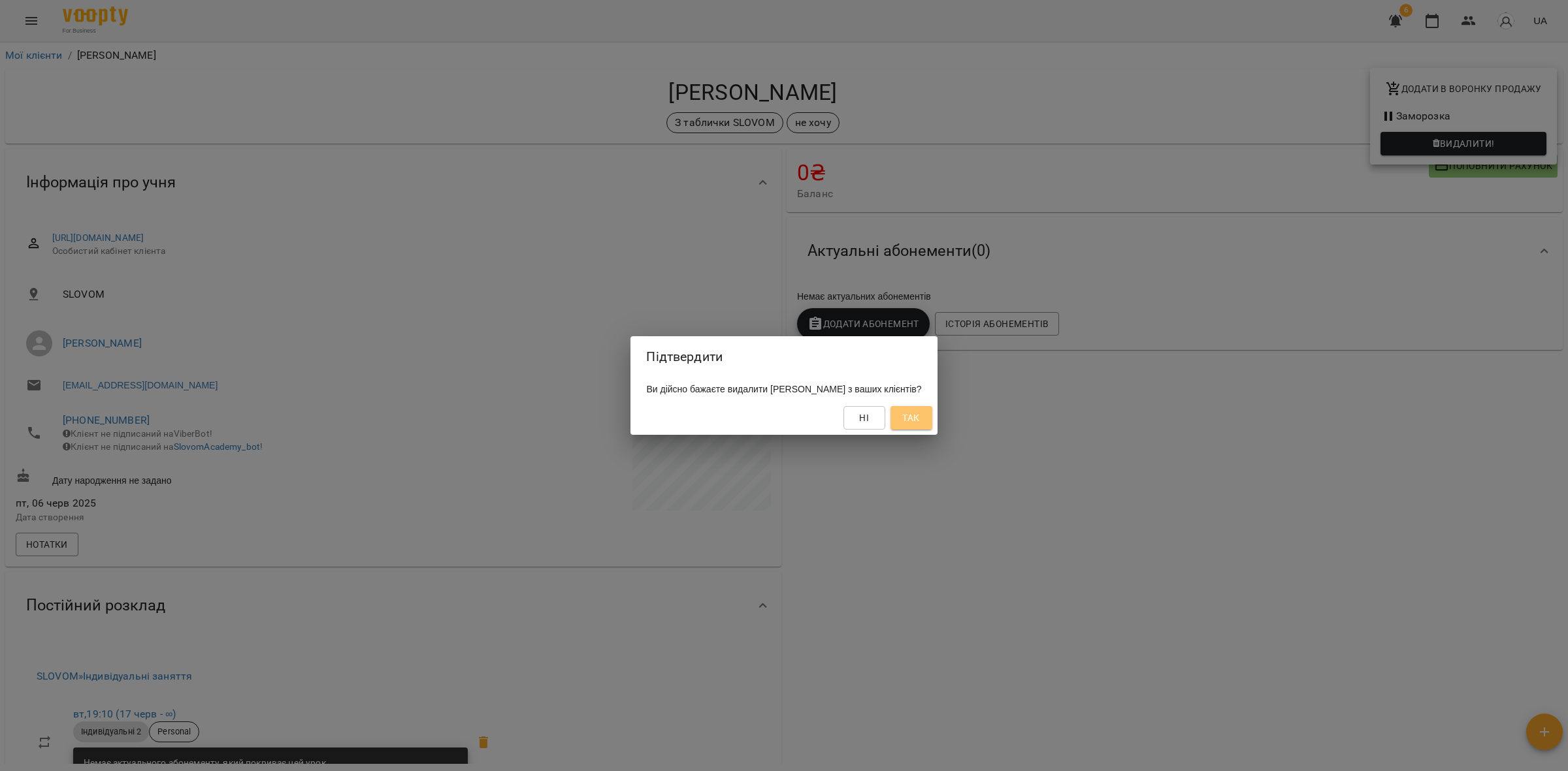
click at [919, 416] on span "Так" at bounding box center [910, 418] width 17 height 16
click at [1060, 503] on div "Підтвердити Ви дійсно бажаєте видалити [PERSON_NAME] з ваших клієнтів? Ні Так" at bounding box center [784, 386] width 1568 height 771
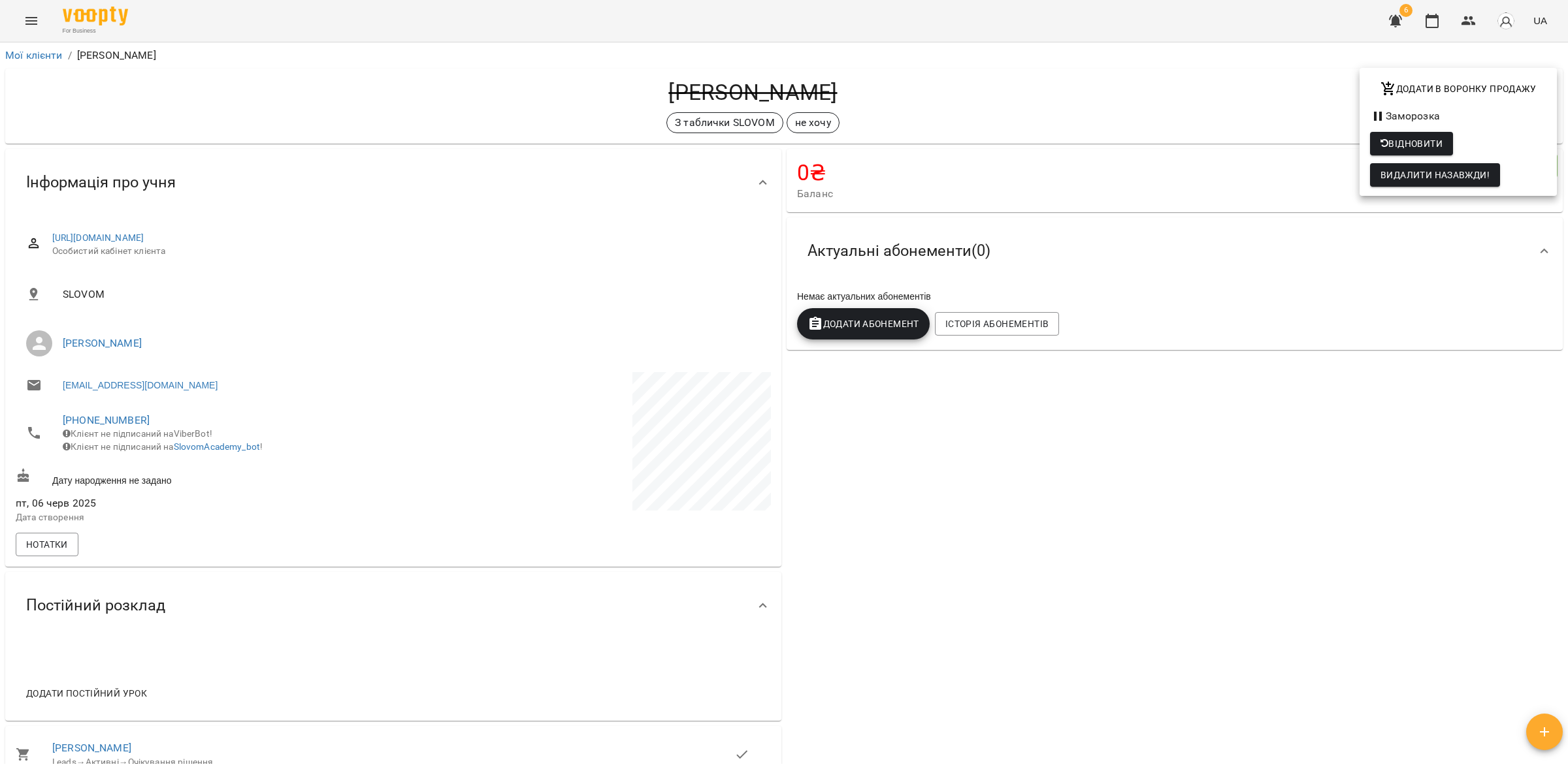
click at [134, 370] on div at bounding box center [784, 386] width 1568 height 771
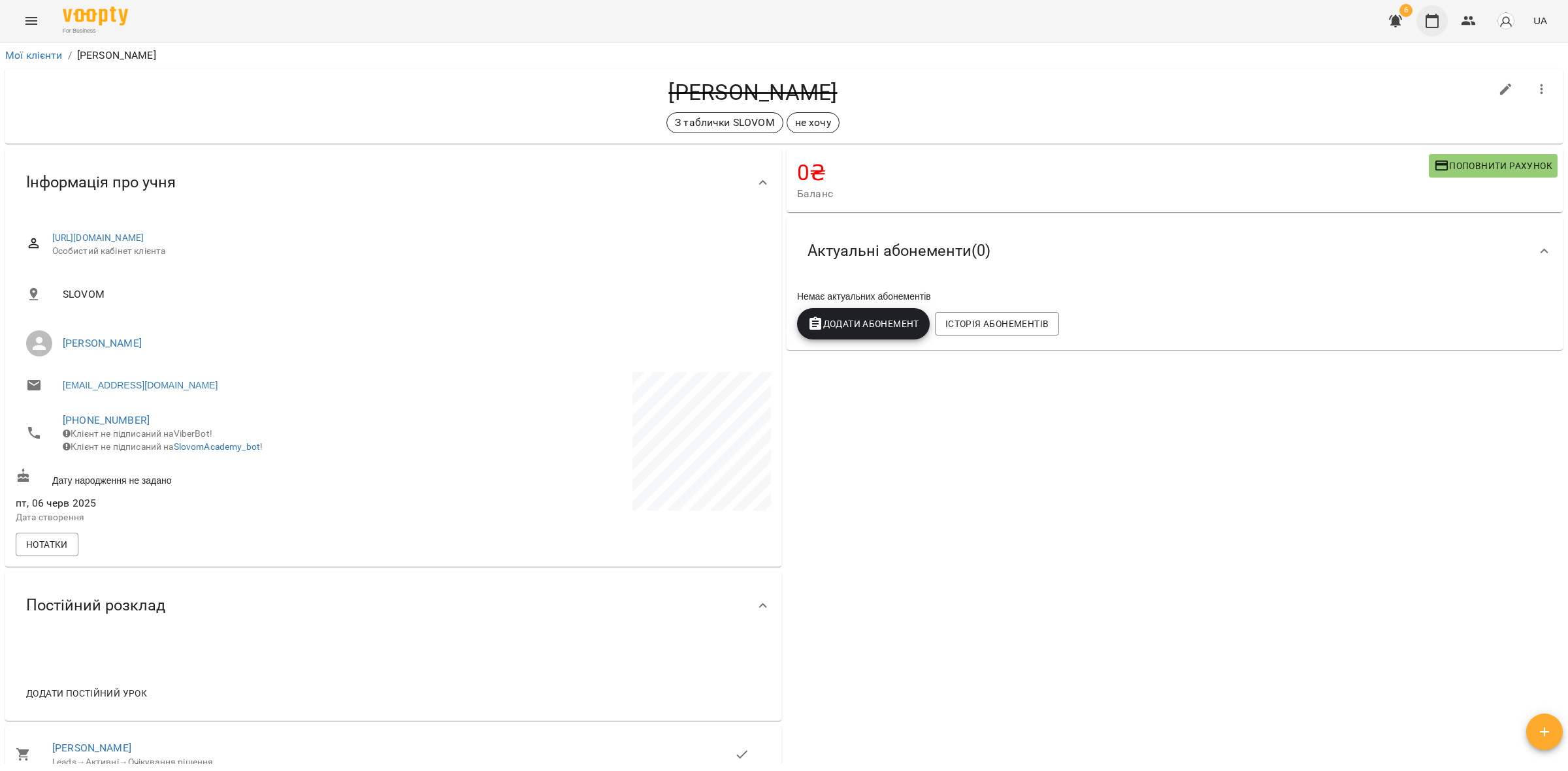
click at [1434, 14] on button "button" at bounding box center [1432, 20] width 31 height 31
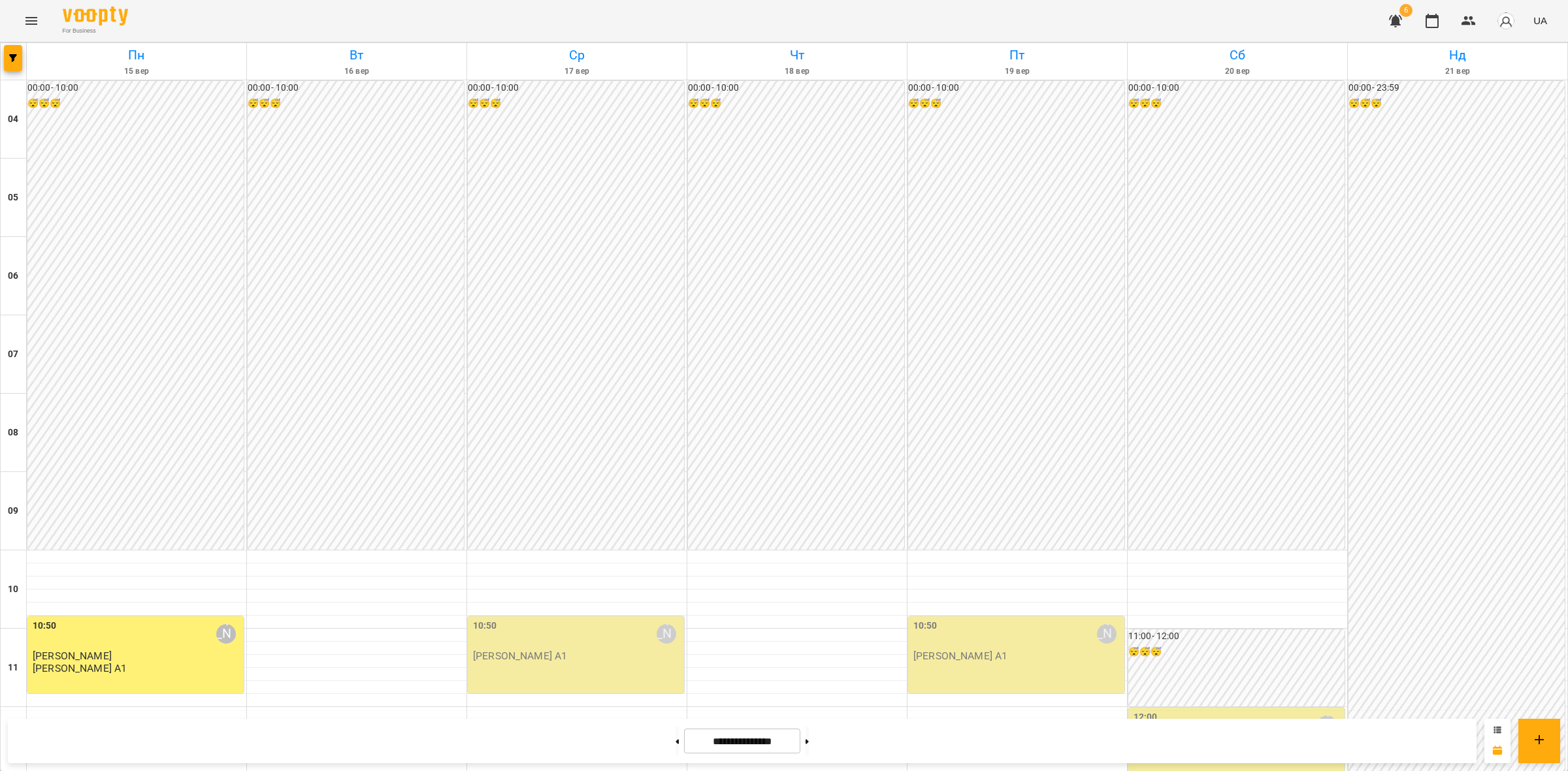
click at [1495, 731] on icon at bounding box center [1498, 730] width 8 height 8
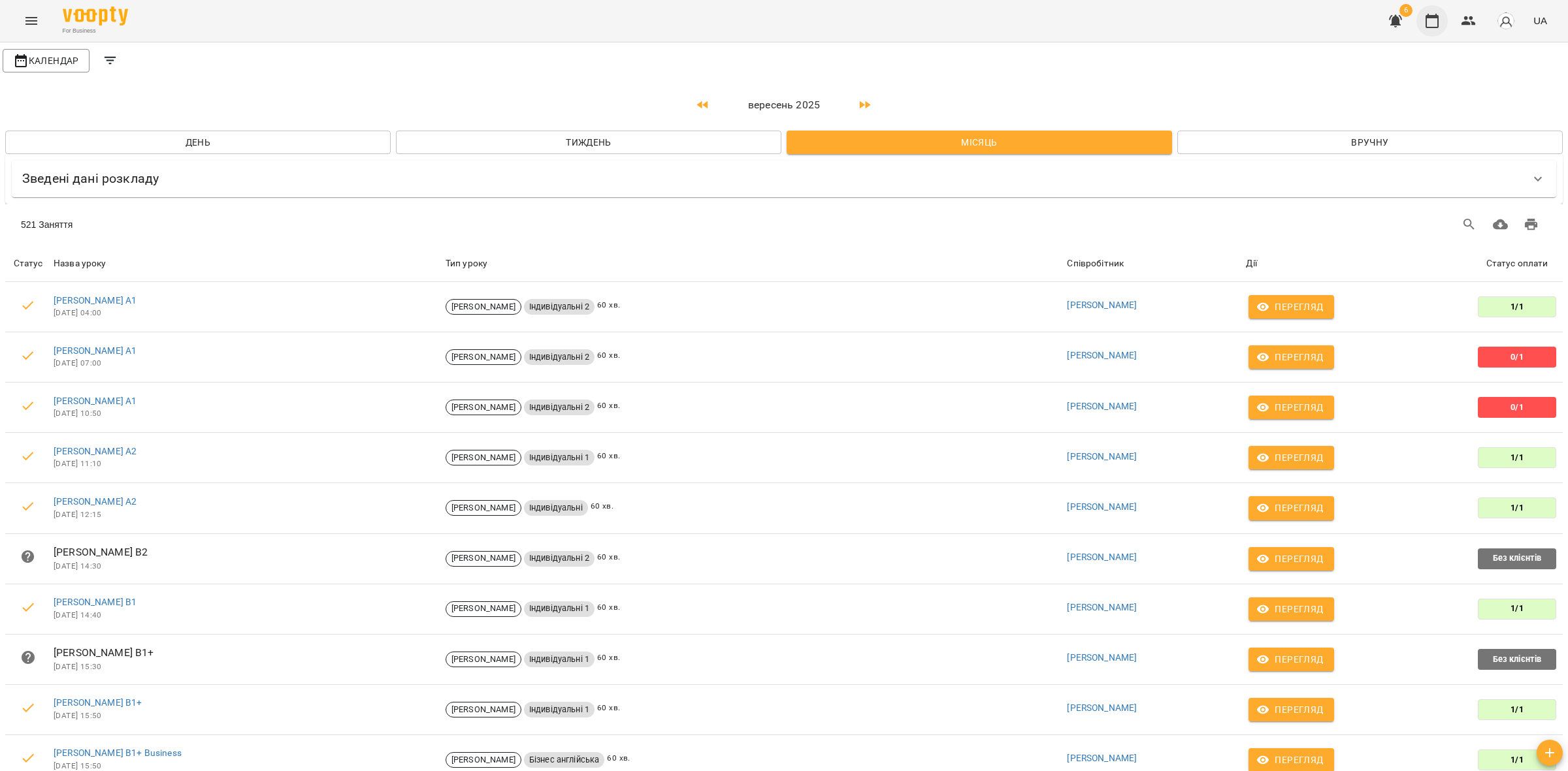
drag, startPoint x: 1433, startPoint y: 27, endPoint x: 1433, endPoint y: 17, distance: 10.0
click at [1433, 17] on icon "button" at bounding box center [1432, 20] width 13 height 15
click at [1436, 20] on icon "button" at bounding box center [1432, 20] width 16 height 16
click at [56, 57] on span "Календар" at bounding box center [46, 60] width 66 height 16
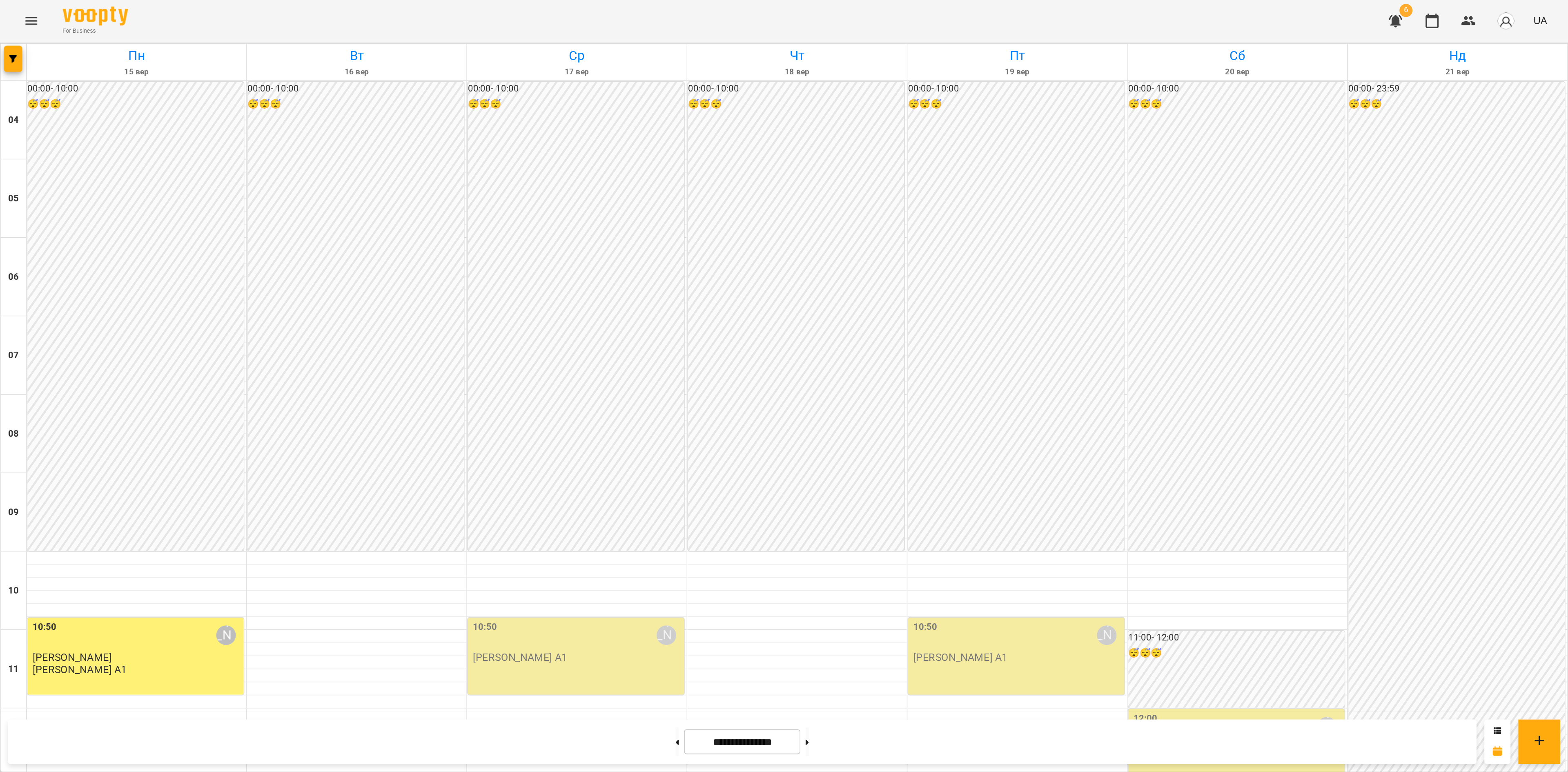
scroll to position [247, 0]
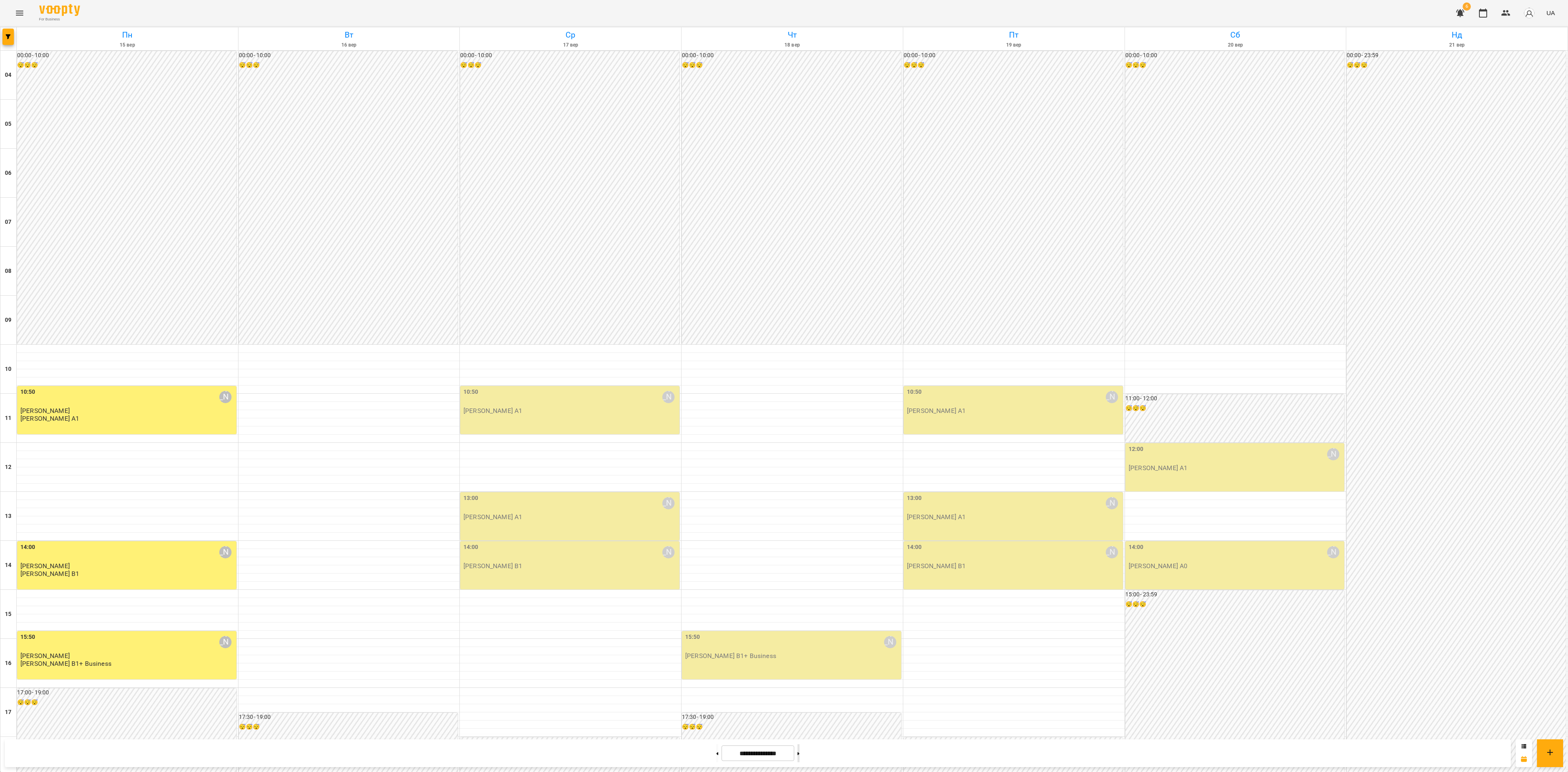
click at [799, 482] on button at bounding box center [798, 753] width 2 height 18
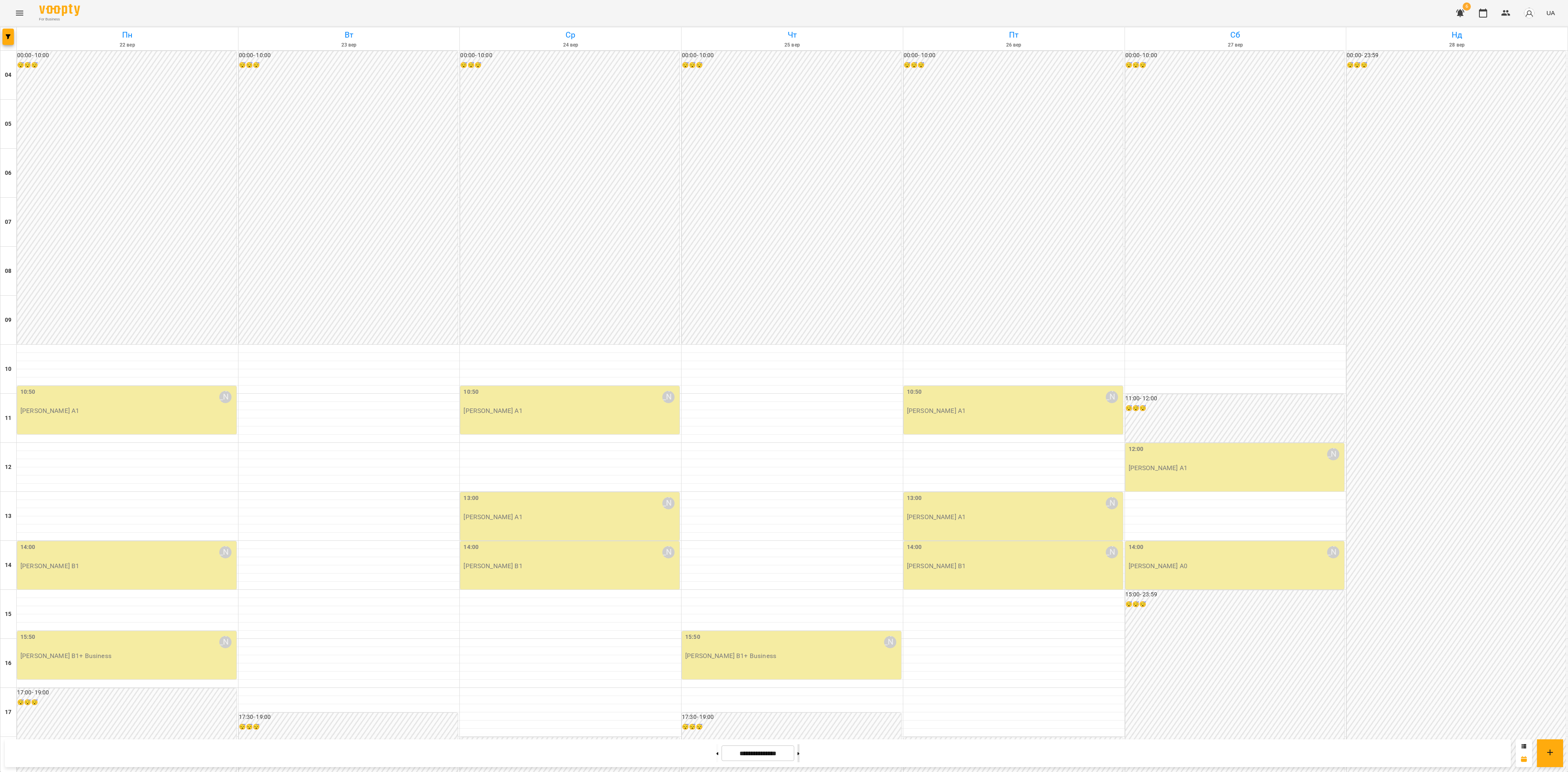
click at [799, 482] on button at bounding box center [798, 753] width 2 height 18
drag, startPoint x: 860, startPoint y: 879, endPoint x: 1069, endPoint y: 1859, distance: 1002.0
click at [979, 482] on html "For Business 6 UA [DATE] [DATE] [DATE] [DATE] [DATE] [DATE] Нд [DATE] 05 06 07 …" at bounding box center [784, 509] width 1568 height 1019
click at [979, 482] on div "00:00 - 23:59 😴😴😴" at bounding box center [1456, 516] width 219 height 930
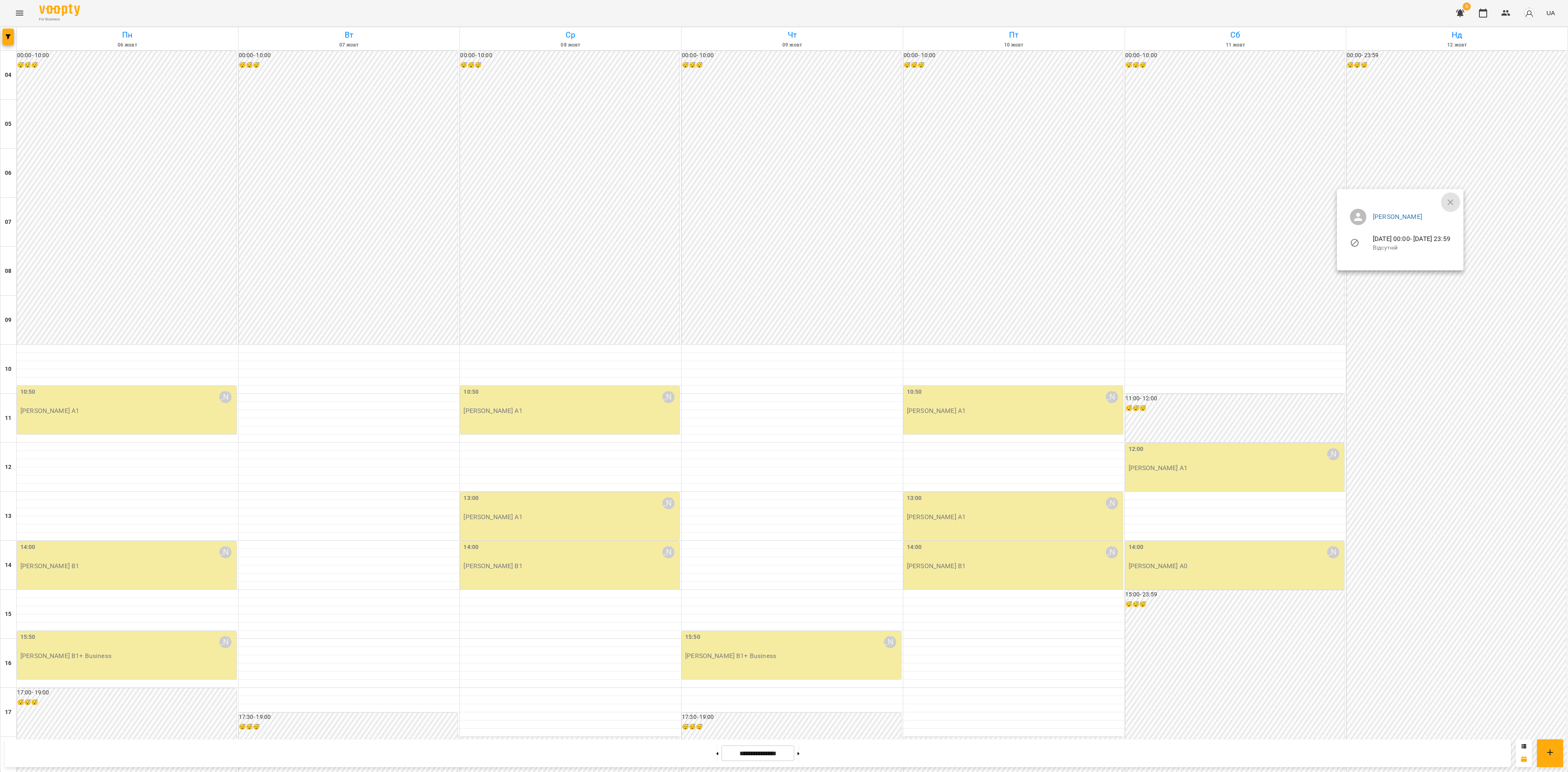
click at [979, 194] on button "button" at bounding box center [1451, 202] width 19 height 19
click at [9, 33] on button "button" at bounding box center [8, 37] width 12 height 16
click at [81, 282] on p "Викладач : [PERSON_NAME]" at bounding box center [66, 279] width 87 height 10
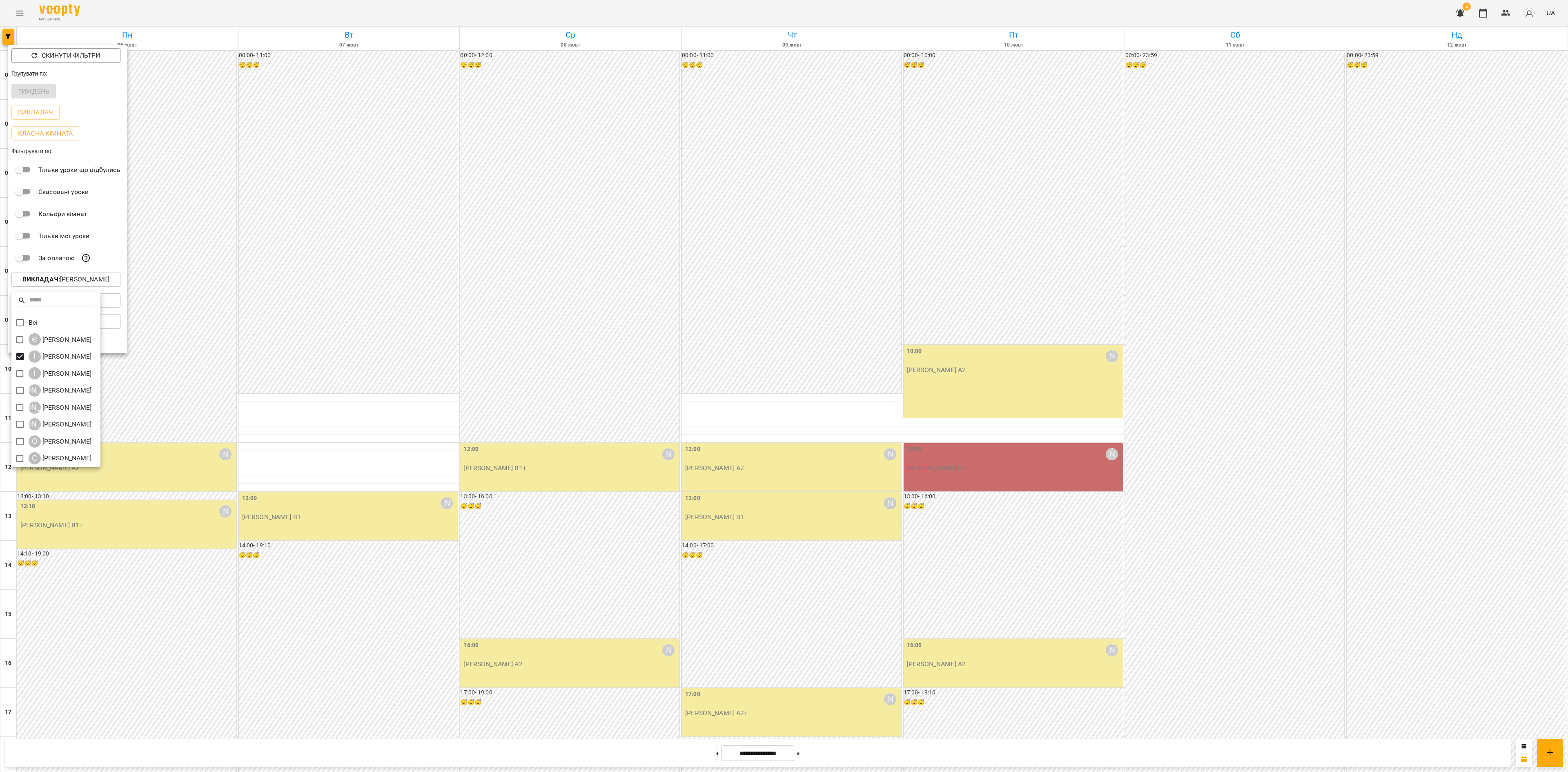
click at [705, 482] on div at bounding box center [784, 386] width 1568 height 772
click at [705, 482] on div "Всі Є [PERSON_NAME] І [PERSON_NAME] І [PERSON_NAME] А [PERSON_NAME] К [PERSON_N…" at bounding box center [784, 386] width 1568 height 772
click at [708, 482] on div at bounding box center [784, 386] width 1568 height 772
click at [705, 482] on div "Скинути фільтри Групувати по: Тиждень Викладач Класна кімната Фільтрувати по: Т…" at bounding box center [784, 386] width 1568 height 772
click at [716, 482] on icon at bounding box center [717, 753] width 2 height 3
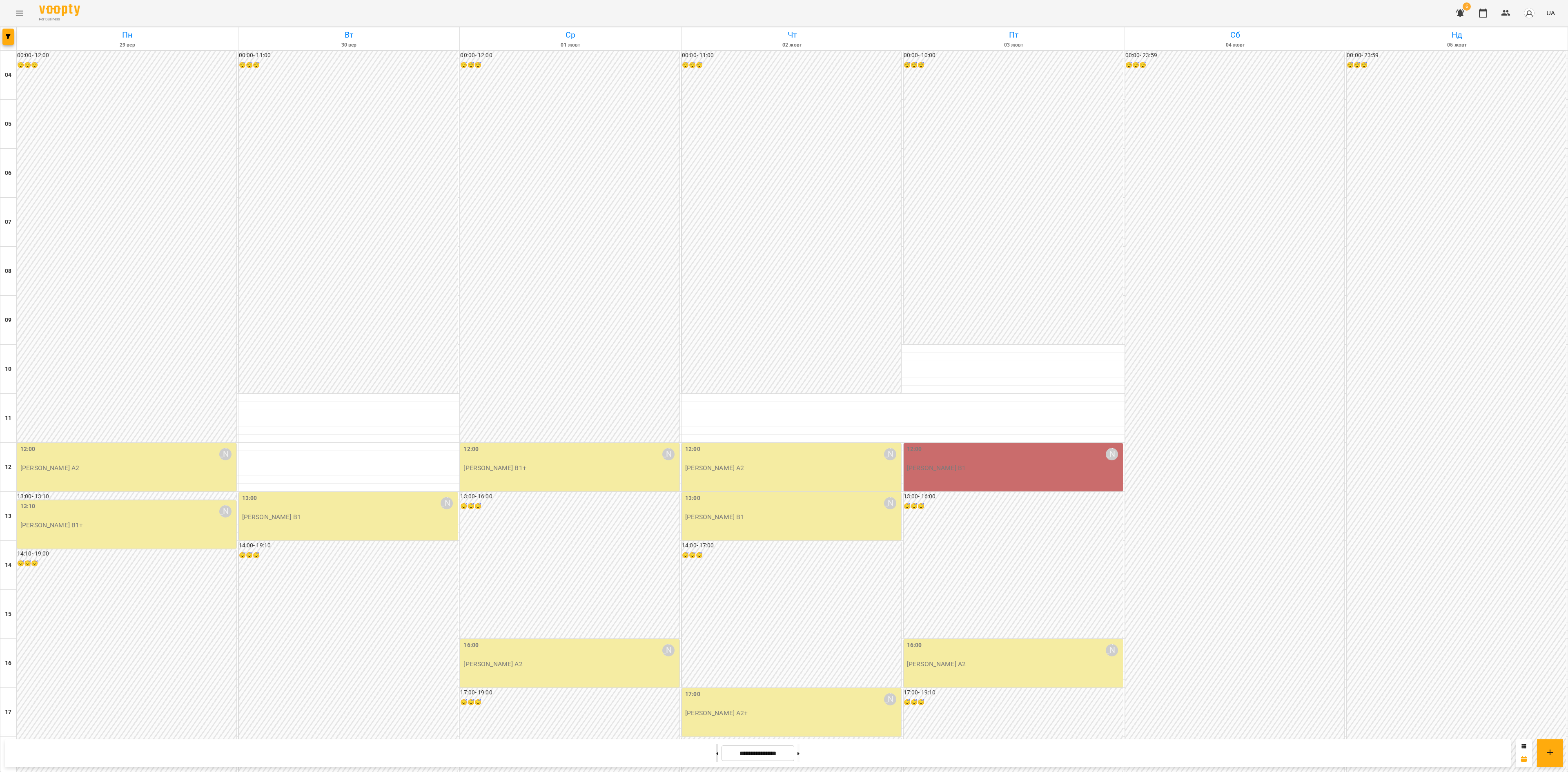
click at [716, 482] on button at bounding box center [717, 753] width 2 height 18
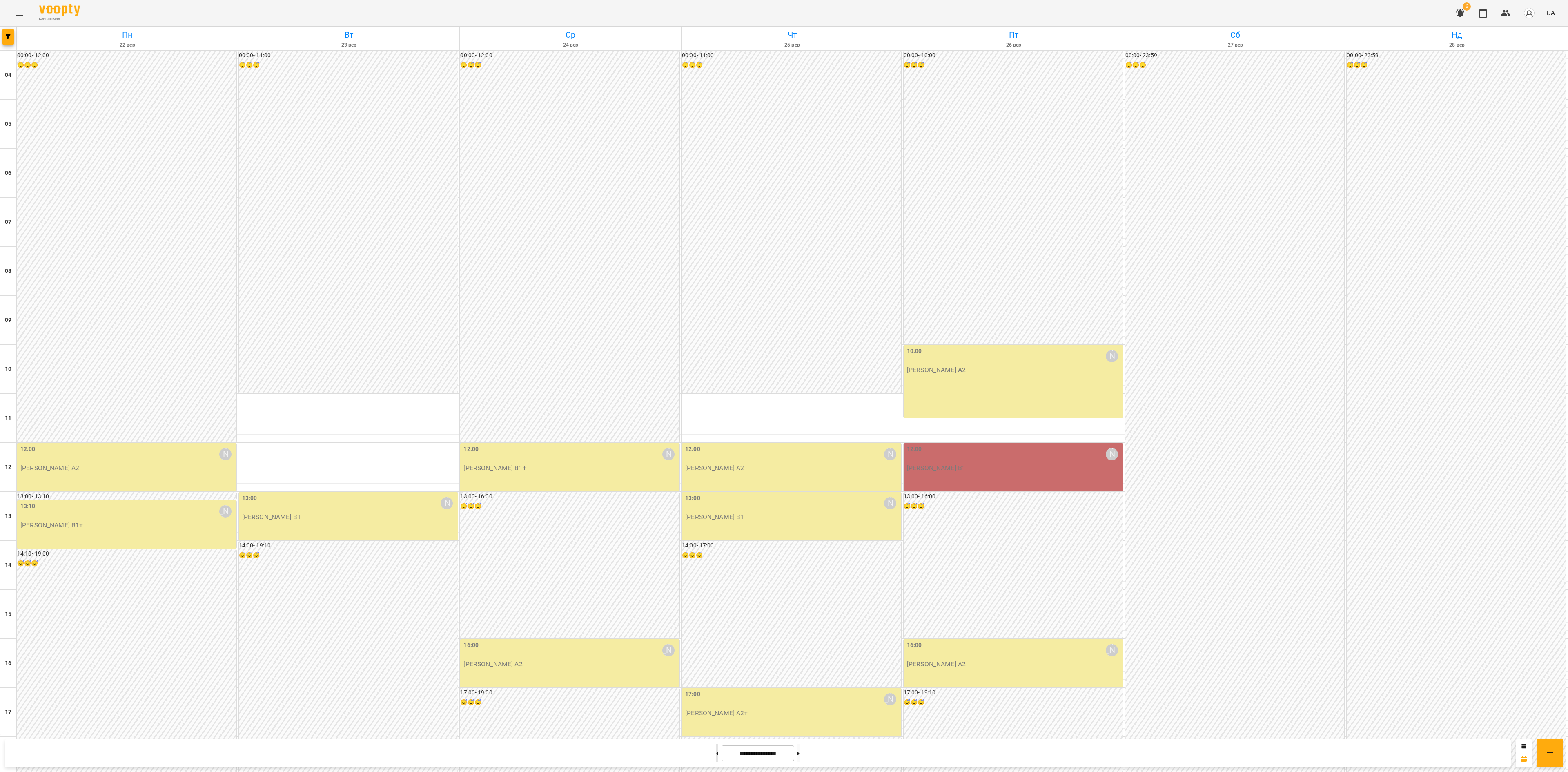
click at [716, 482] on button at bounding box center [717, 753] width 2 height 18
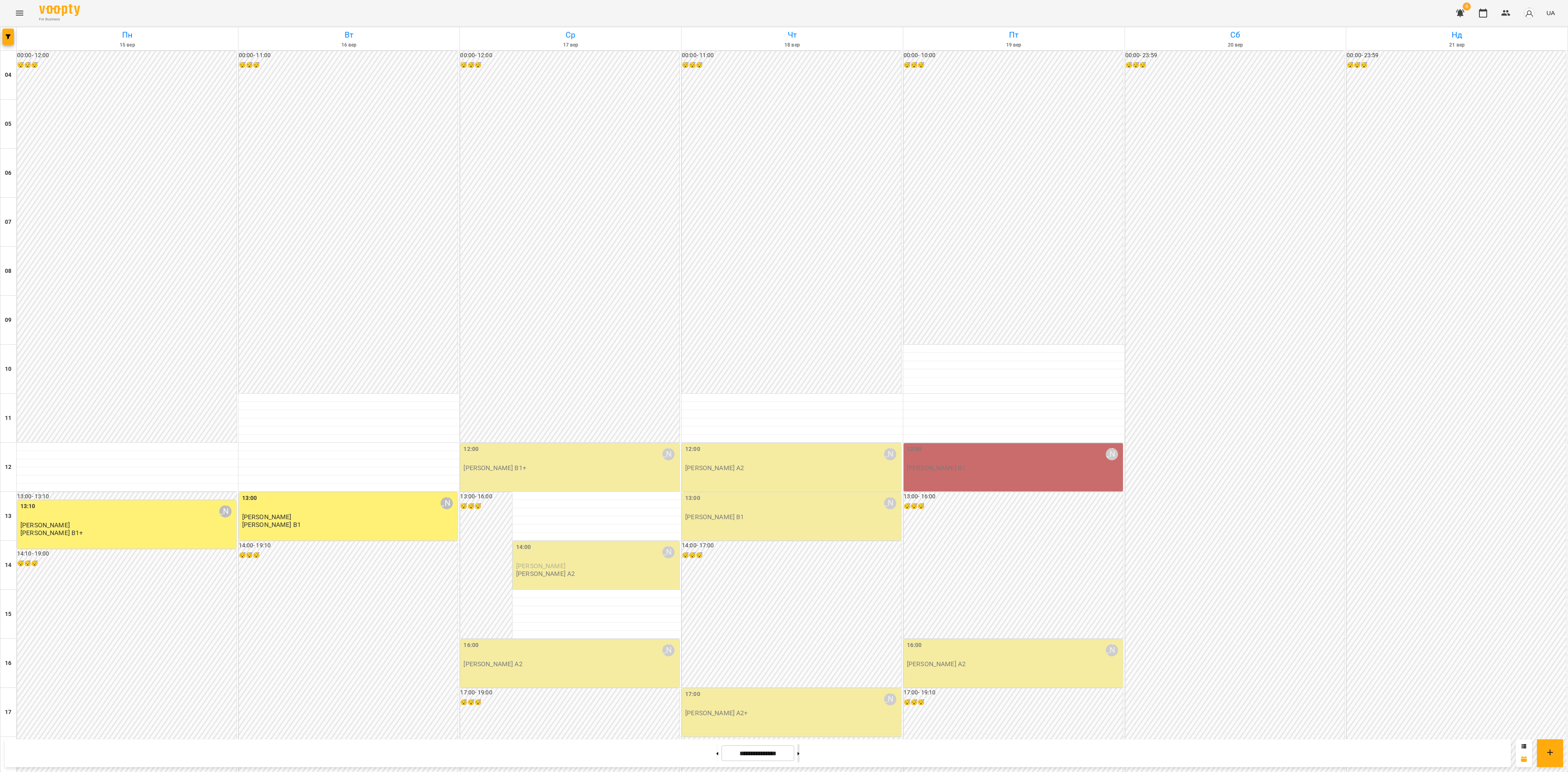
click at [799, 482] on icon at bounding box center [798, 753] width 2 height 3
type input "**********"
